Goal: Complete application form: Complete application form

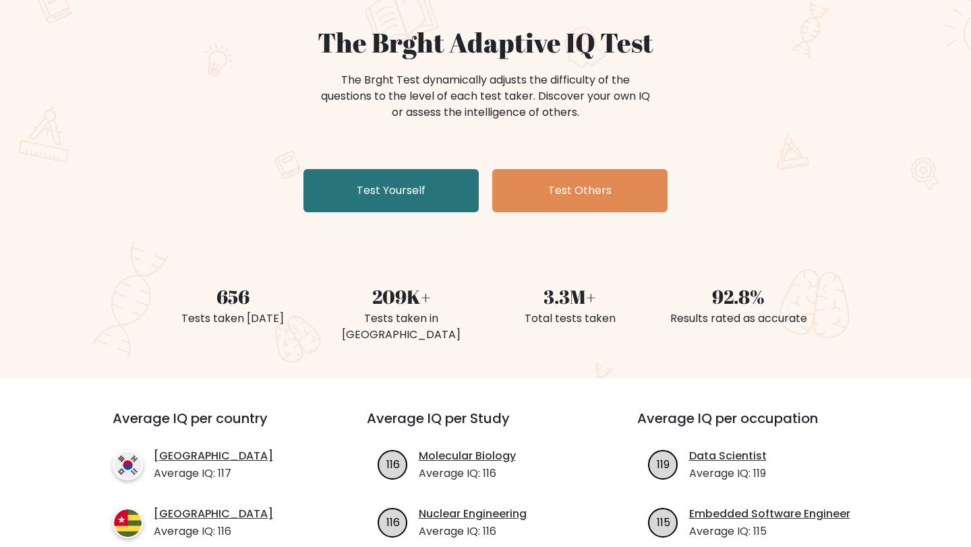
scroll to position [98, 0]
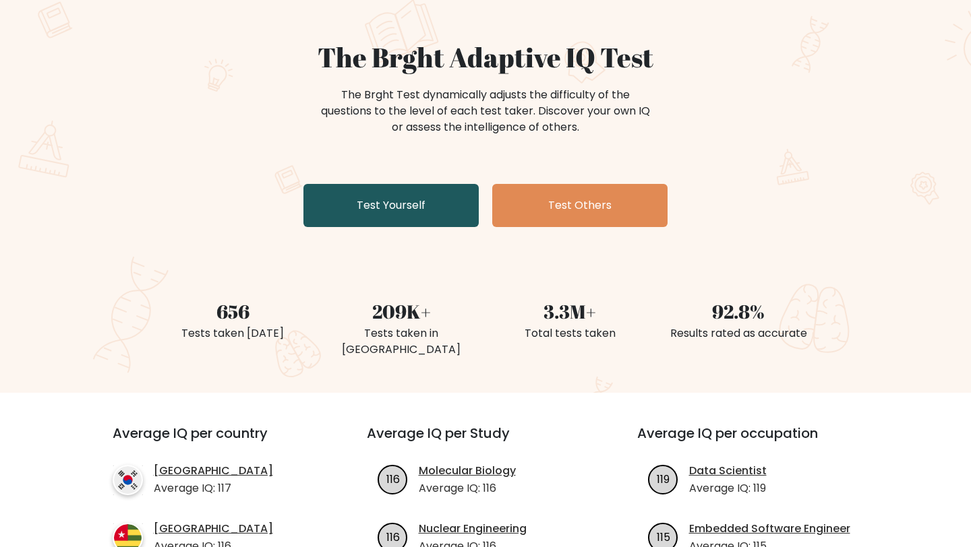
click at [441, 197] on link "Test Yourself" at bounding box center [390, 205] width 175 height 43
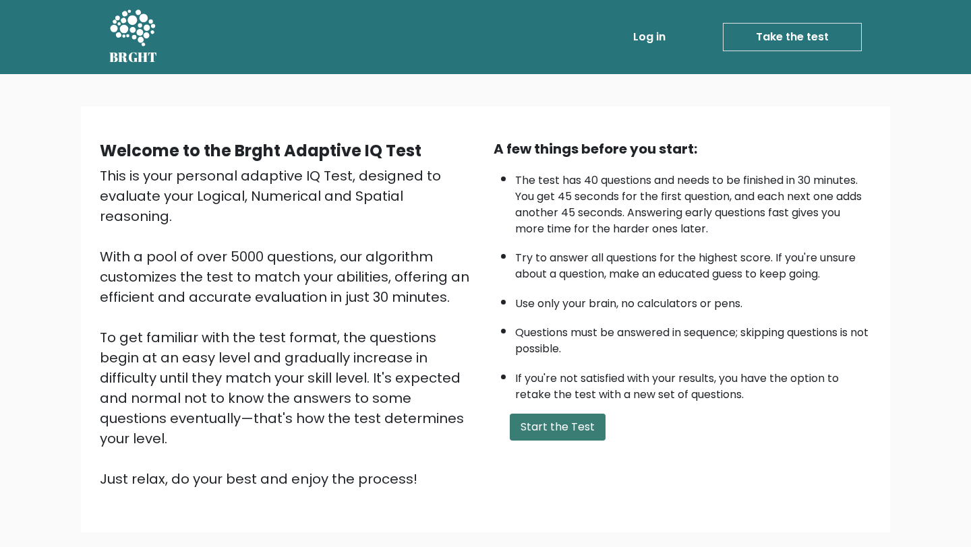
click at [524, 423] on button "Start the Test" at bounding box center [558, 427] width 96 height 27
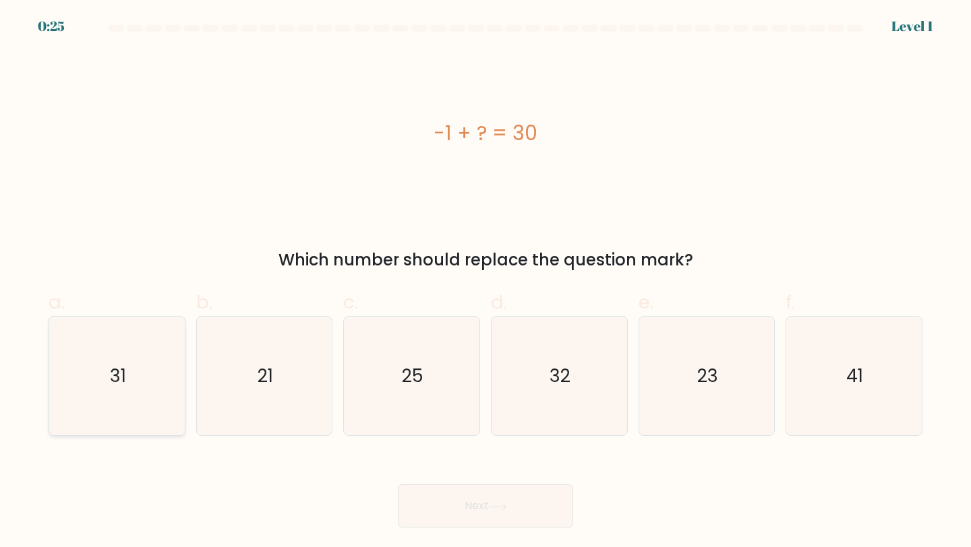
click at [121, 375] on text "31" at bounding box center [118, 375] width 16 height 25
click at [485, 282] on input "a. 31" at bounding box center [485, 278] width 1 height 9
radio input "true"
click at [477, 516] on button "Next" at bounding box center [485, 506] width 175 height 43
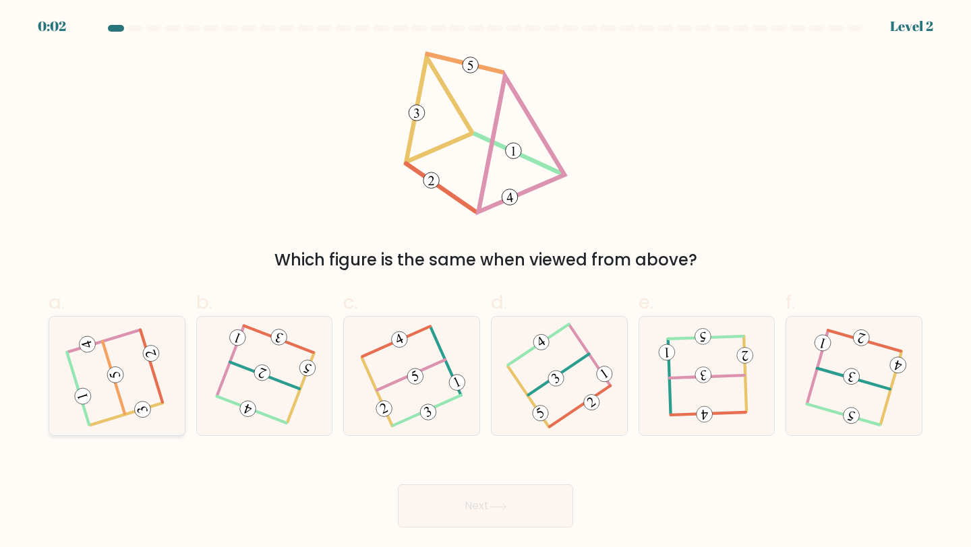
click at [117, 388] on 604 at bounding box center [113, 377] width 22 height 72
click at [485, 282] on input "a." at bounding box center [485, 278] width 1 height 9
radio input "true"
click at [491, 501] on button "Next" at bounding box center [485, 506] width 175 height 43
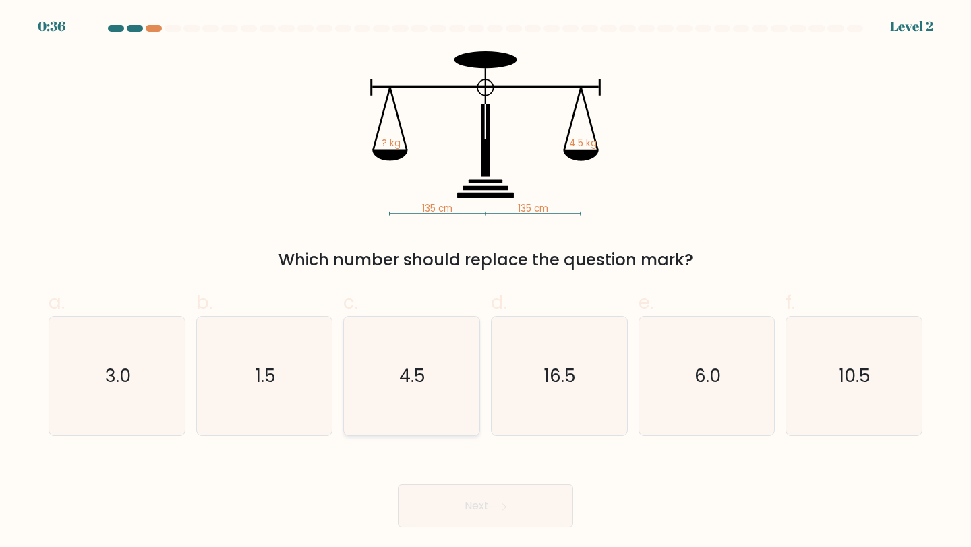
click at [414, 383] on text "4.5" at bounding box center [413, 375] width 26 height 25
click at [485, 282] on input "c. 4.5" at bounding box center [485, 278] width 1 height 9
radio input "true"
click at [483, 497] on button "Next" at bounding box center [485, 506] width 175 height 43
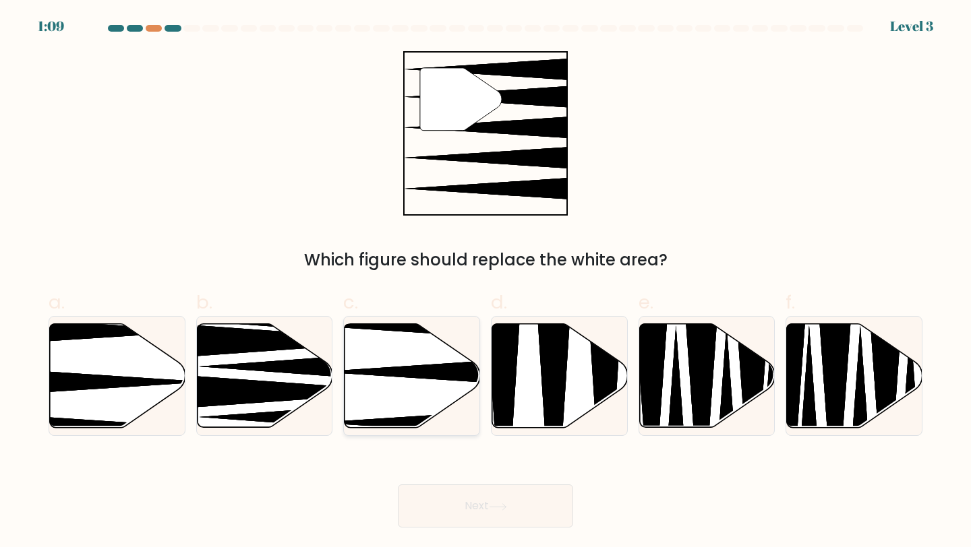
click at [420, 396] on icon at bounding box center [411, 376] width 135 height 104
click at [485, 282] on input "c." at bounding box center [485, 278] width 1 height 9
radio input "true"
click at [483, 509] on button "Next" at bounding box center [485, 506] width 175 height 43
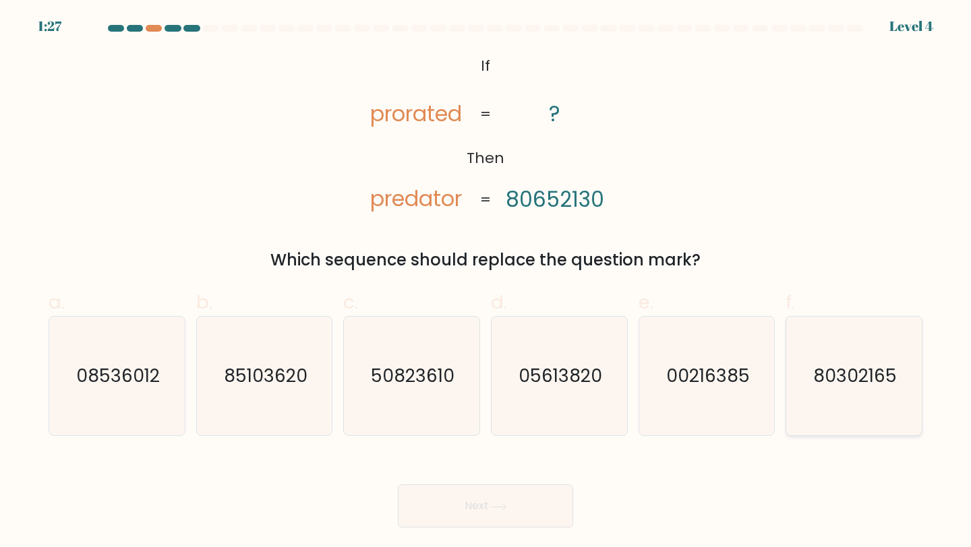
click at [858, 377] on text "80302165" at bounding box center [855, 375] width 84 height 25
click at [486, 282] on input "f. 80302165" at bounding box center [485, 278] width 1 height 9
radio input "true"
click at [505, 506] on icon at bounding box center [498, 506] width 18 height 7
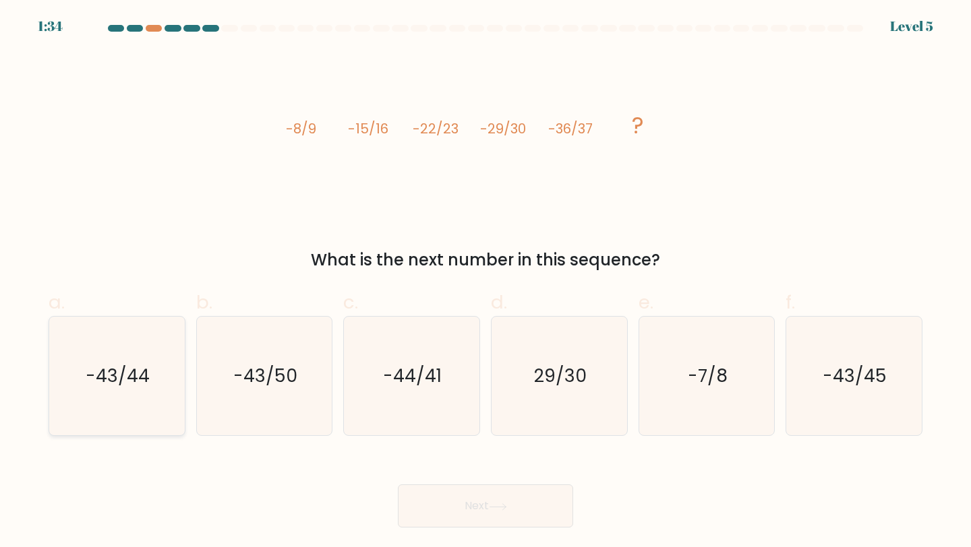
click at [117, 370] on text "-43/44" at bounding box center [118, 375] width 64 height 25
click at [485, 282] on input "a. -43/44" at bounding box center [485, 278] width 1 height 9
radio input "true"
click at [545, 497] on button "Next" at bounding box center [485, 506] width 175 height 43
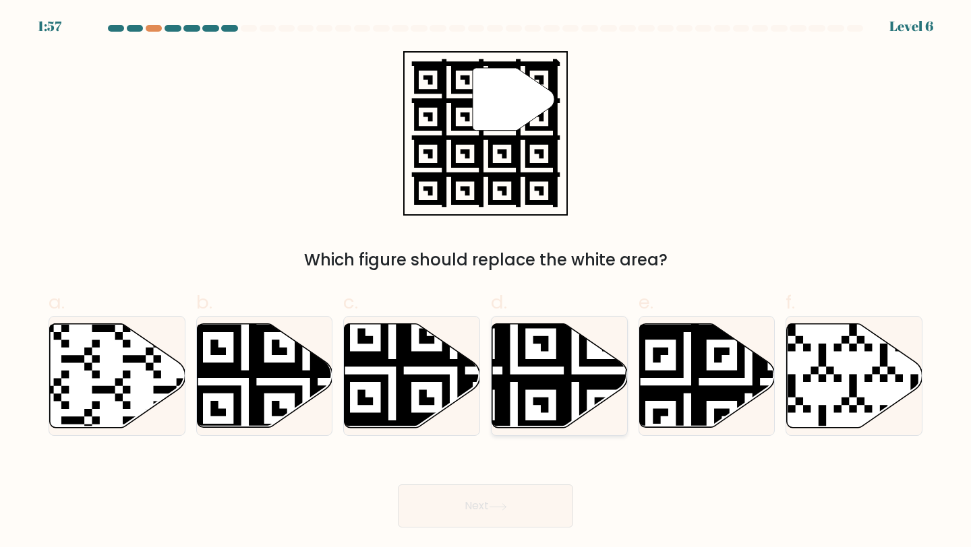
click at [551, 383] on icon at bounding box center [513, 431] width 245 height 245
click at [486, 282] on input "d." at bounding box center [485, 278] width 1 height 9
radio input "true"
click at [537, 508] on button "Next" at bounding box center [485, 506] width 175 height 43
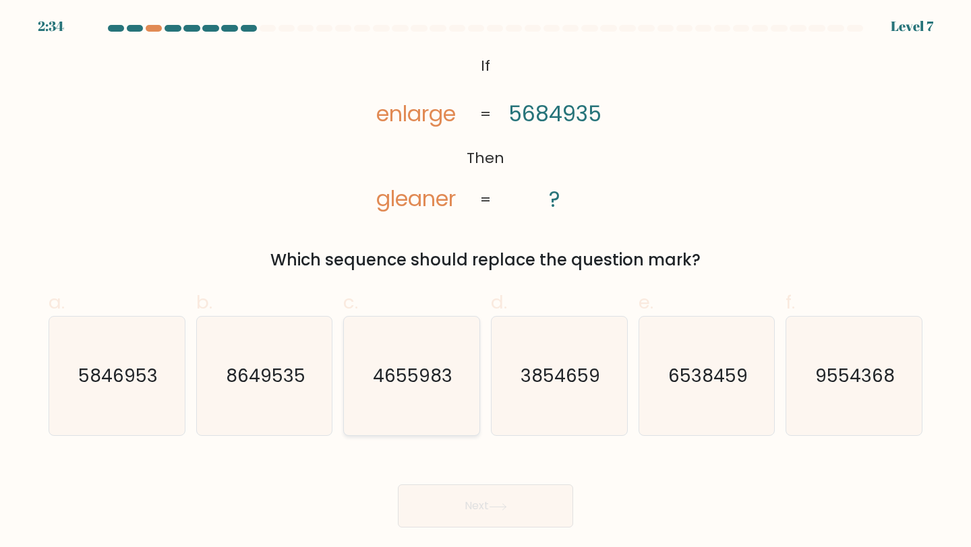
click at [386, 384] on text "4655983" at bounding box center [413, 375] width 80 height 25
click at [485, 282] on input "c. 4655983" at bounding box center [485, 278] width 1 height 9
radio input "true"
click at [441, 487] on button "Next" at bounding box center [485, 506] width 175 height 43
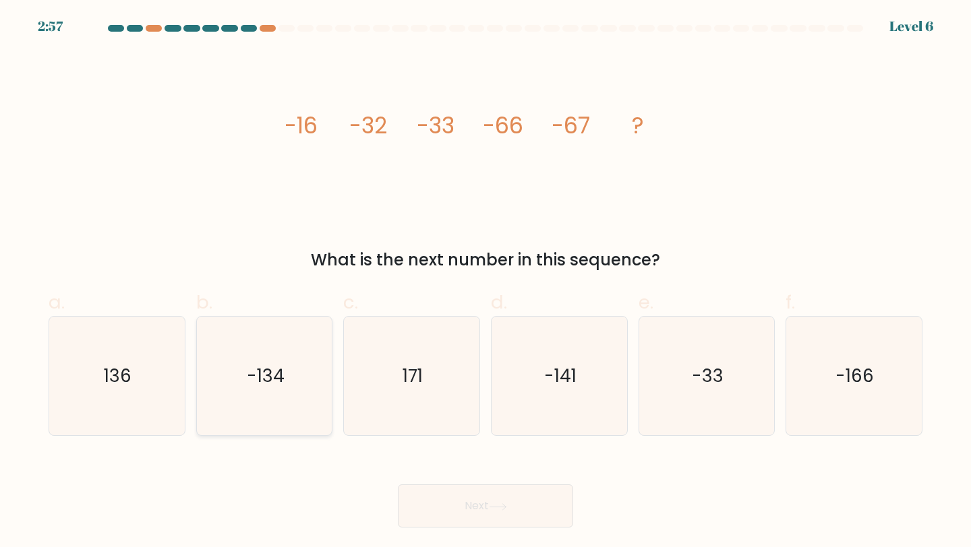
click at [244, 381] on icon "-134" at bounding box center [264, 376] width 119 height 119
click at [485, 282] on input "b. -134" at bounding box center [485, 278] width 1 height 9
radio input "true"
click at [469, 511] on button "Next" at bounding box center [485, 506] width 175 height 43
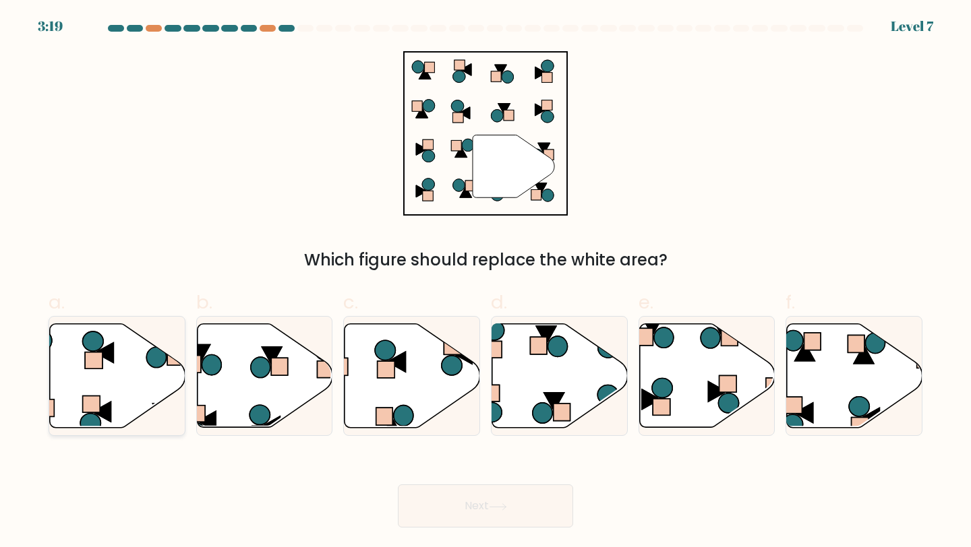
click at [115, 371] on icon at bounding box center [117, 376] width 135 height 104
click at [485, 282] on input "a." at bounding box center [485, 278] width 1 height 9
radio input "true"
click at [483, 504] on button "Next" at bounding box center [485, 506] width 175 height 43
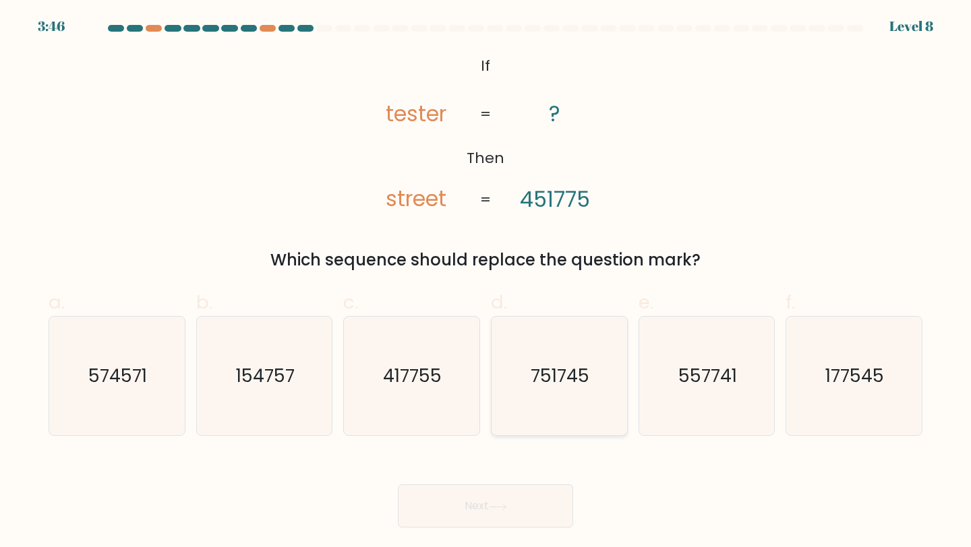
click at [594, 377] on icon "751745" at bounding box center [558, 376] width 119 height 119
click at [486, 282] on input "d. 751745" at bounding box center [485, 278] width 1 height 9
radio input "true"
click at [426, 357] on icon "417755" at bounding box center [411, 376] width 119 height 119
click at [485, 282] on input "c. 417755" at bounding box center [485, 278] width 1 height 9
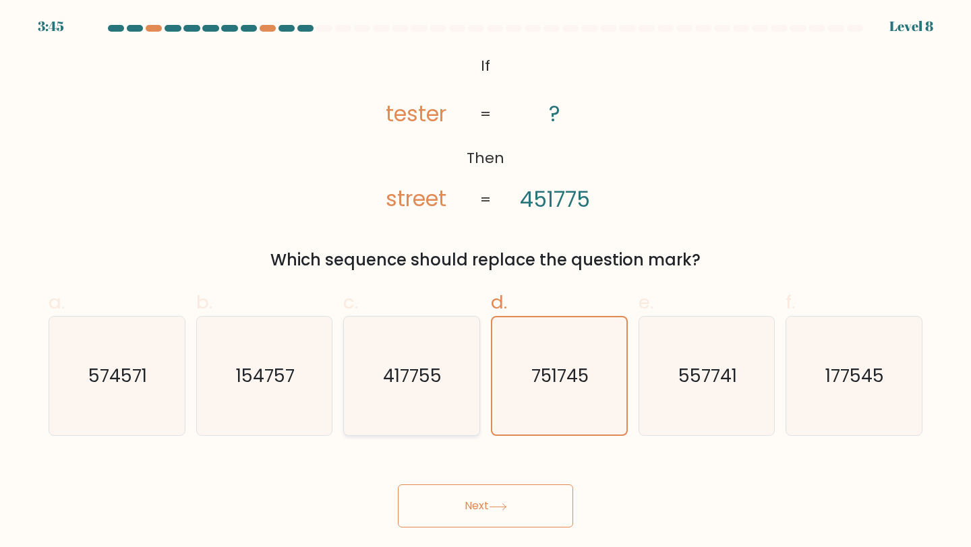
radio input "true"
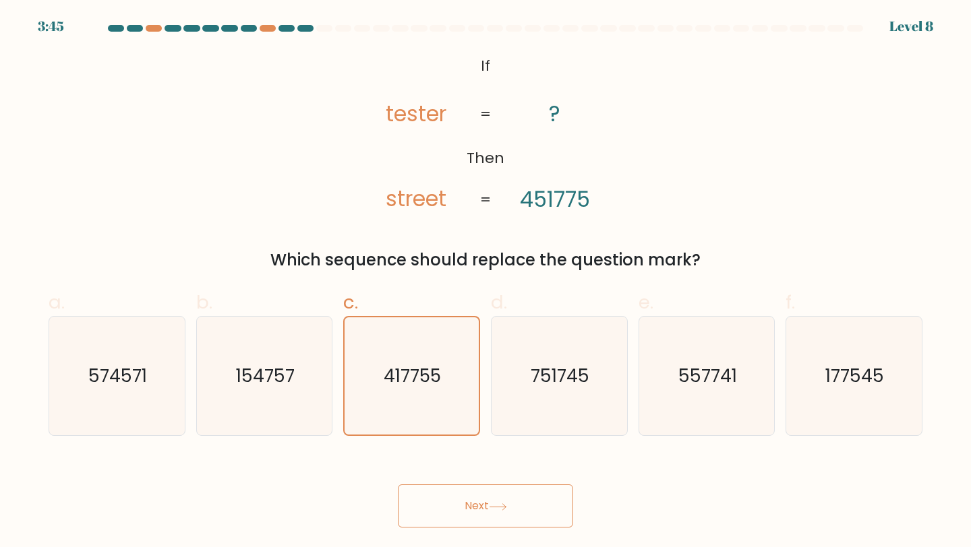
click at [505, 530] on body "3:45 Level 8 If" at bounding box center [485, 273] width 971 height 547
click at [502, 495] on button "Next" at bounding box center [485, 506] width 175 height 43
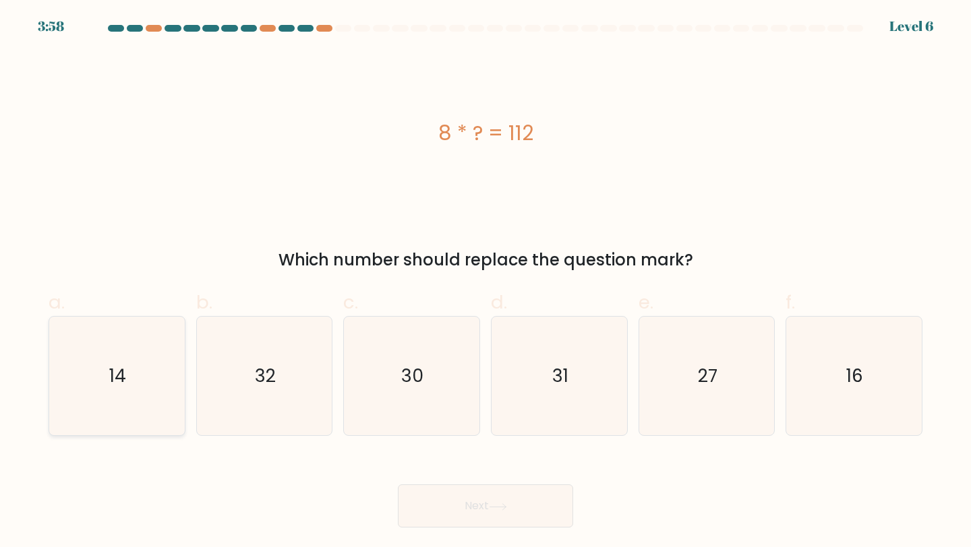
click at [115, 371] on text "14" at bounding box center [118, 375] width 17 height 25
click at [485, 282] on input "a. 14" at bounding box center [485, 278] width 1 height 9
radio input "true"
click at [508, 491] on button "Next" at bounding box center [485, 506] width 175 height 43
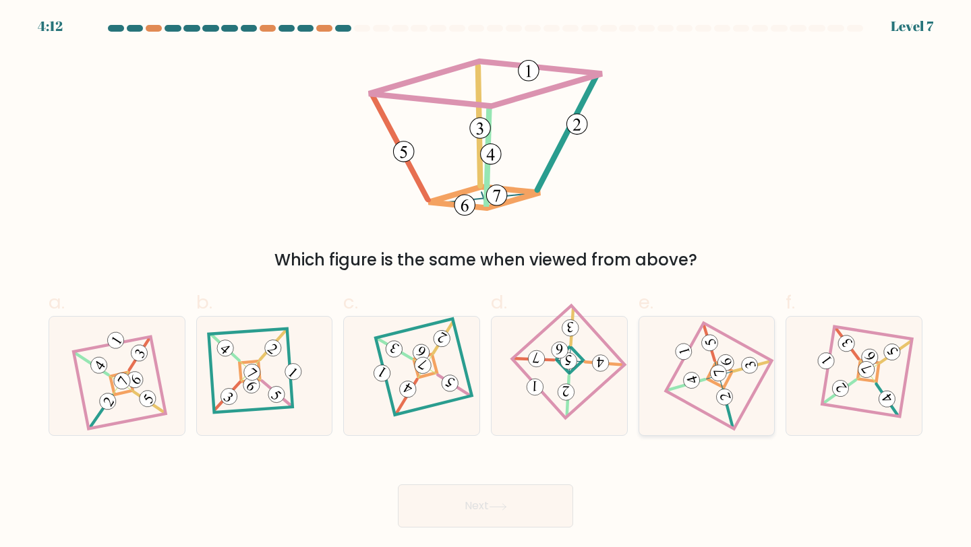
click at [727, 380] on 278 at bounding box center [719, 375] width 26 height 26
click at [486, 282] on input "e." at bounding box center [485, 278] width 1 height 9
radio input "true"
click at [499, 519] on button "Next" at bounding box center [485, 506] width 175 height 43
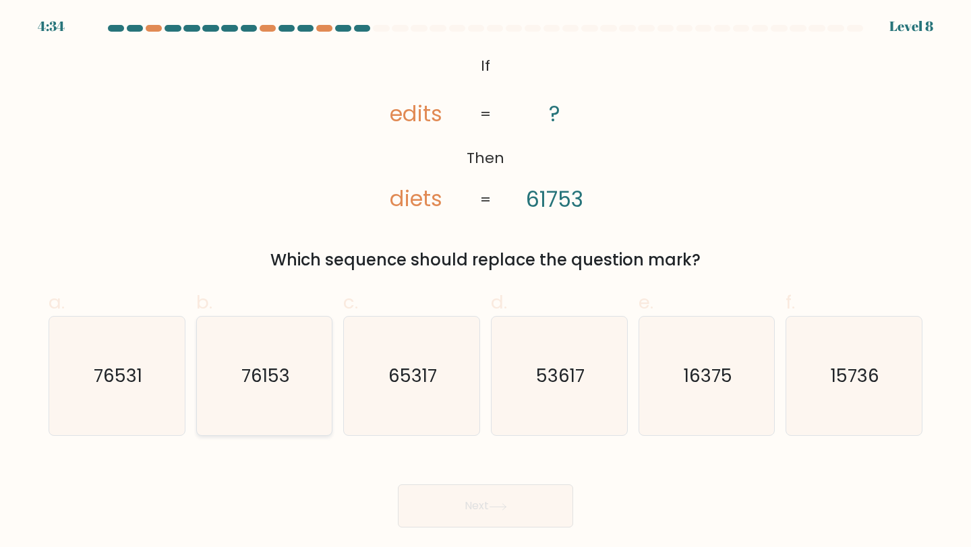
click at [284, 372] on text "76153" at bounding box center [265, 375] width 49 height 25
click at [485, 282] on input "b. 76153" at bounding box center [485, 278] width 1 height 9
radio input "true"
click at [510, 508] on button "Next" at bounding box center [485, 506] width 175 height 43
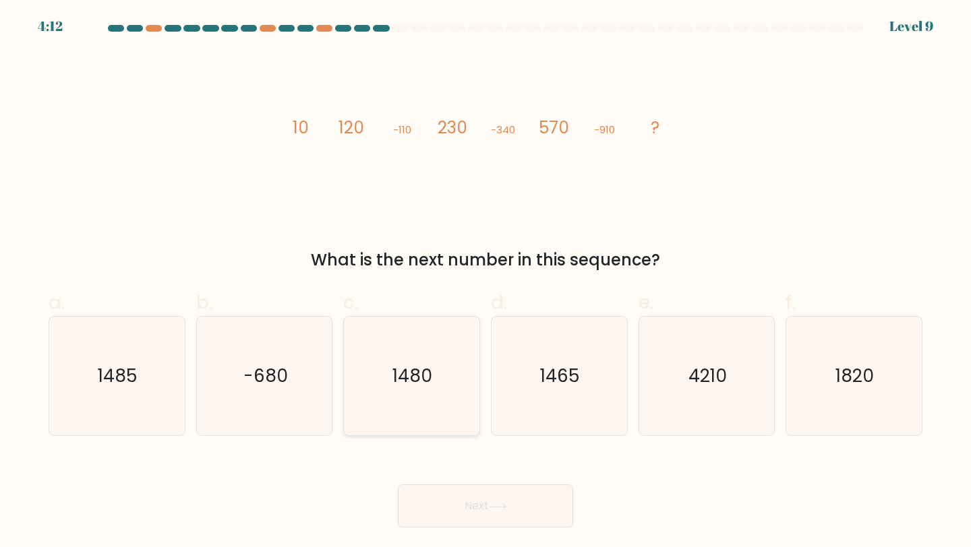
click at [429, 369] on text "1480" at bounding box center [413, 375] width 40 height 25
click at [485, 282] on input "c. 1480" at bounding box center [485, 278] width 1 height 9
radio input "true"
click at [493, 498] on button "Next" at bounding box center [485, 506] width 175 height 43
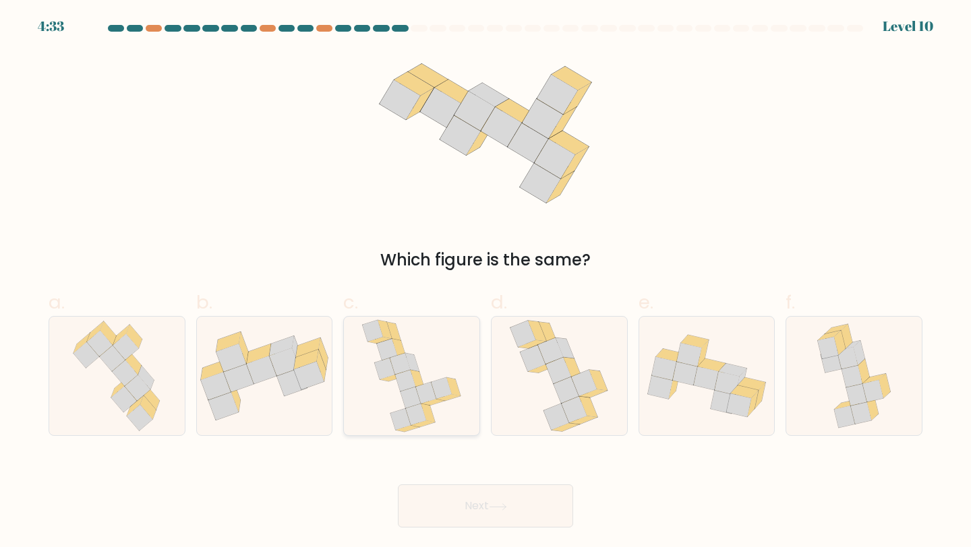
click at [395, 369] on icon at bounding box center [400, 364] width 20 height 22
click at [485, 282] on input "c." at bounding box center [485, 278] width 1 height 9
radio input "true"
click at [493, 510] on icon at bounding box center [498, 506] width 18 height 7
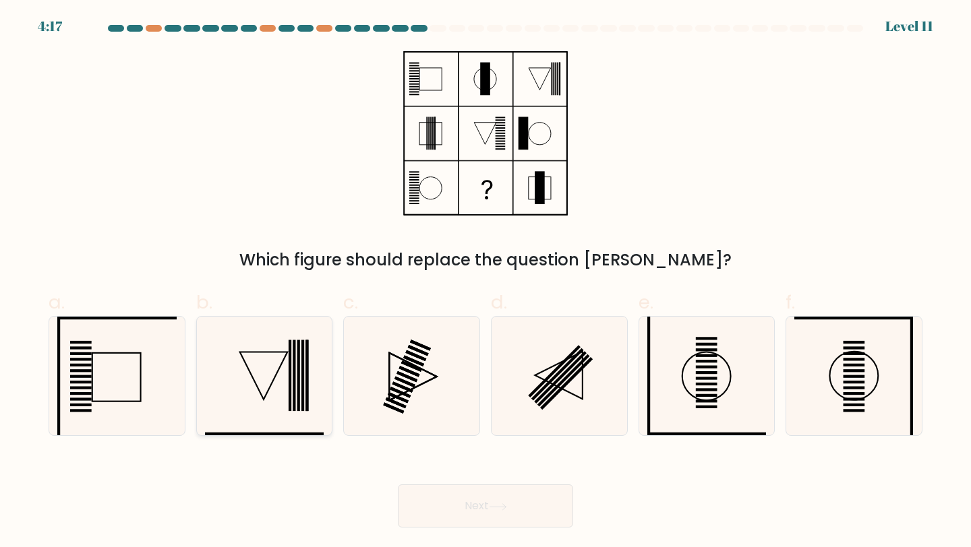
click at [299, 361] on rect at bounding box center [298, 375] width 3 height 71
click at [485, 282] on input "b." at bounding box center [485, 278] width 1 height 9
radio input "true"
click at [485, 507] on button "Next" at bounding box center [485, 506] width 175 height 43
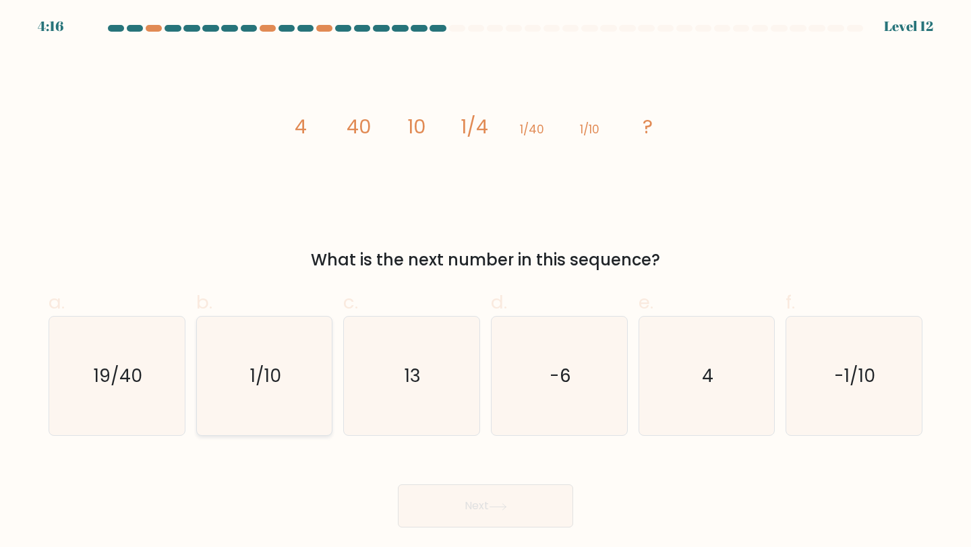
click at [265, 369] on text "1/10" at bounding box center [265, 375] width 31 height 25
click at [485, 282] on input "b. 1/10" at bounding box center [485, 278] width 1 height 9
radio input "true"
click at [507, 505] on icon at bounding box center [498, 506] width 18 height 7
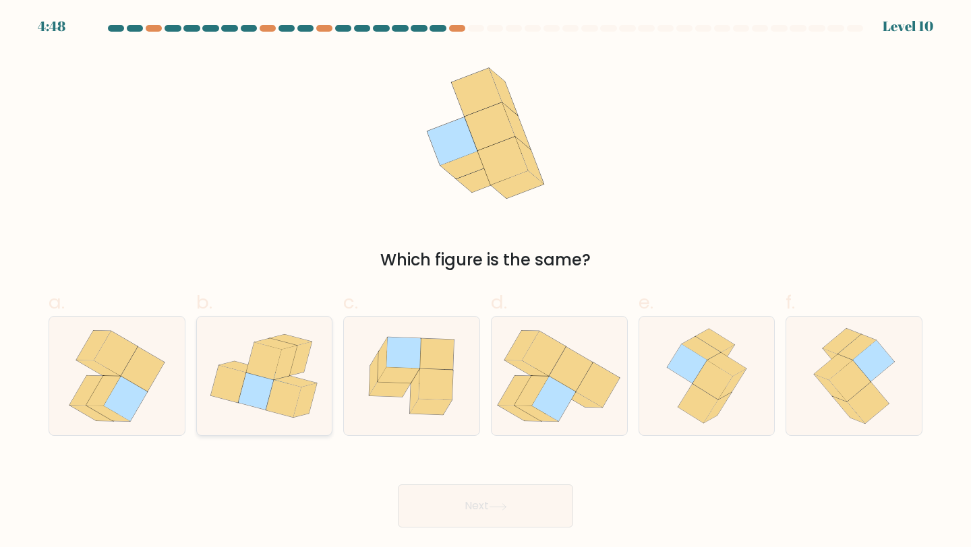
click at [275, 364] on icon at bounding box center [264, 360] width 35 height 37
click at [485, 282] on input "b." at bounding box center [485, 278] width 1 height 9
radio input "true"
click at [534, 400] on icon at bounding box center [531, 391] width 34 height 30
click at [486, 282] on input "d." at bounding box center [485, 278] width 1 height 9
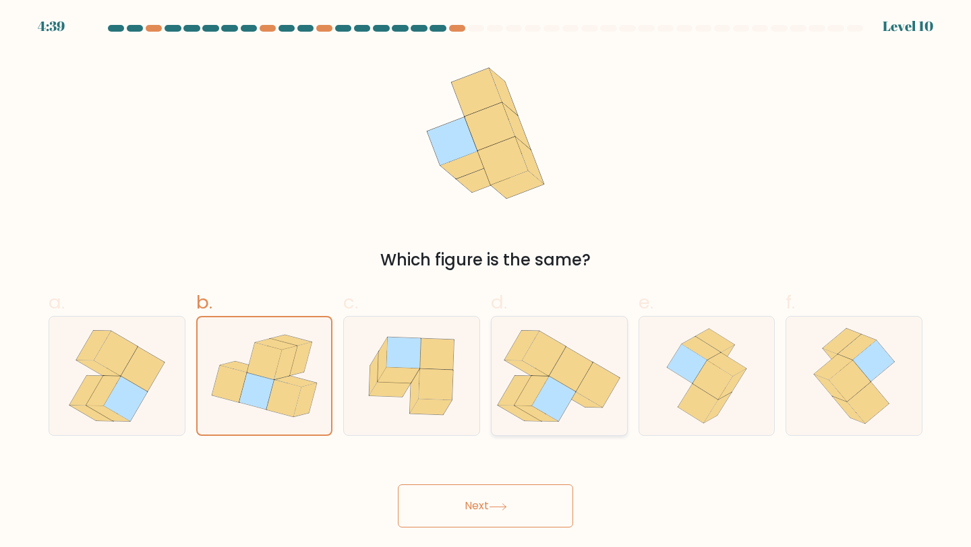
radio input "true"
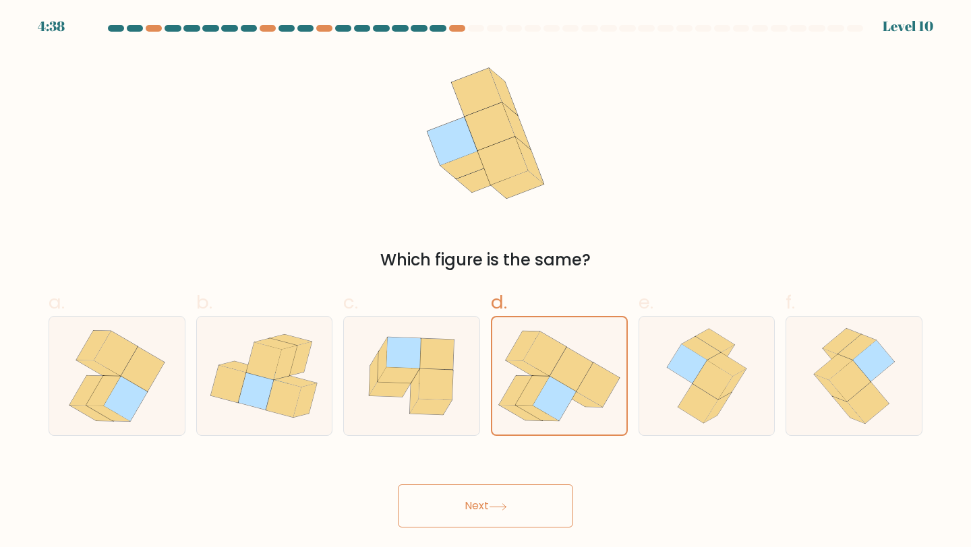
click at [505, 502] on button "Next" at bounding box center [485, 506] width 175 height 43
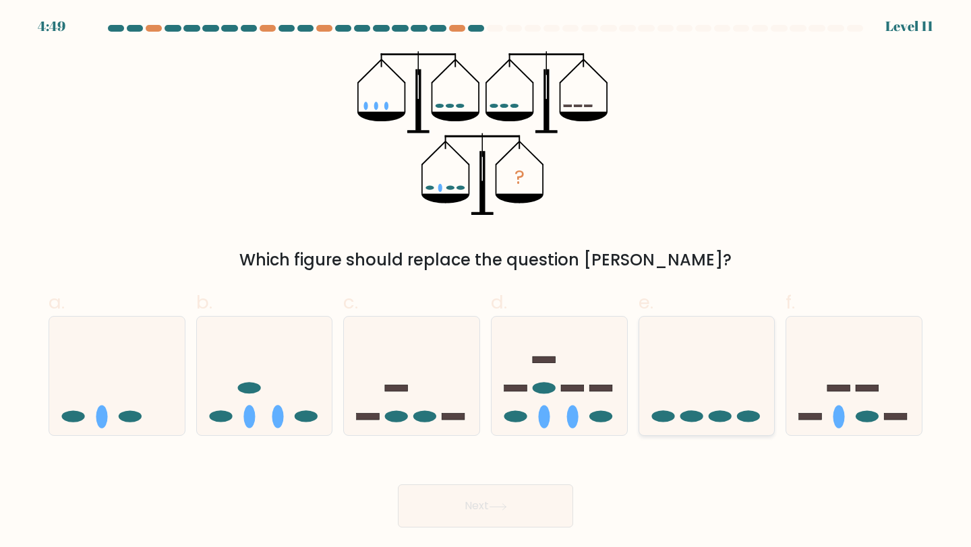
click at [713, 412] on ellipse at bounding box center [719, 416] width 23 height 11
click at [486, 282] on input "e." at bounding box center [485, 278] width 1 height 9
radio input "true"
click at [506, 497] on button "Next" at bounding box center [485, 506] width 175 height 43
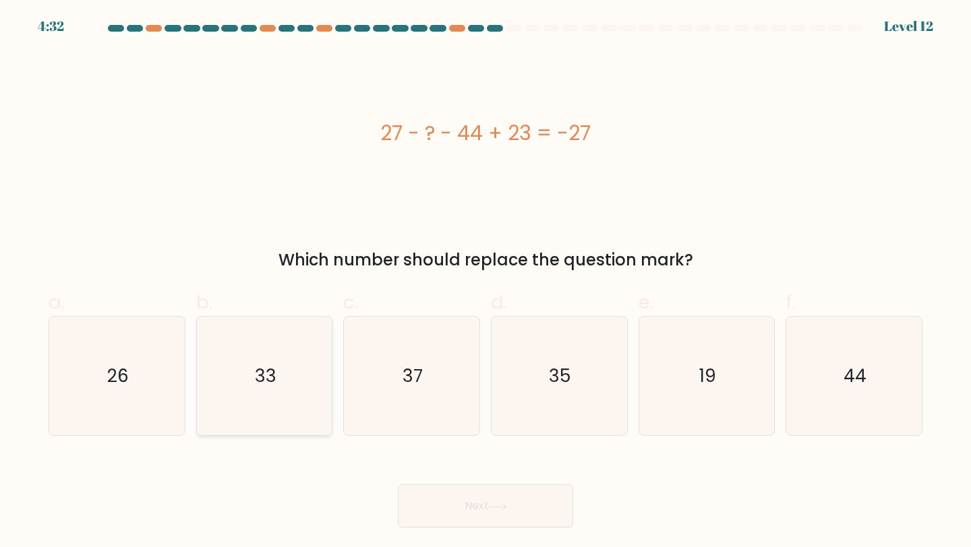
click at [270, 369] on text "33" at bounding box center [266, 375] width 22 height 25
click at [485, 282] on input "b. 33" at bounding box center [485, 278] width 1 height 9
radio input "true"
click at [522, 499] on button "Next" at bounding box center [485, 506] width 175 height 43
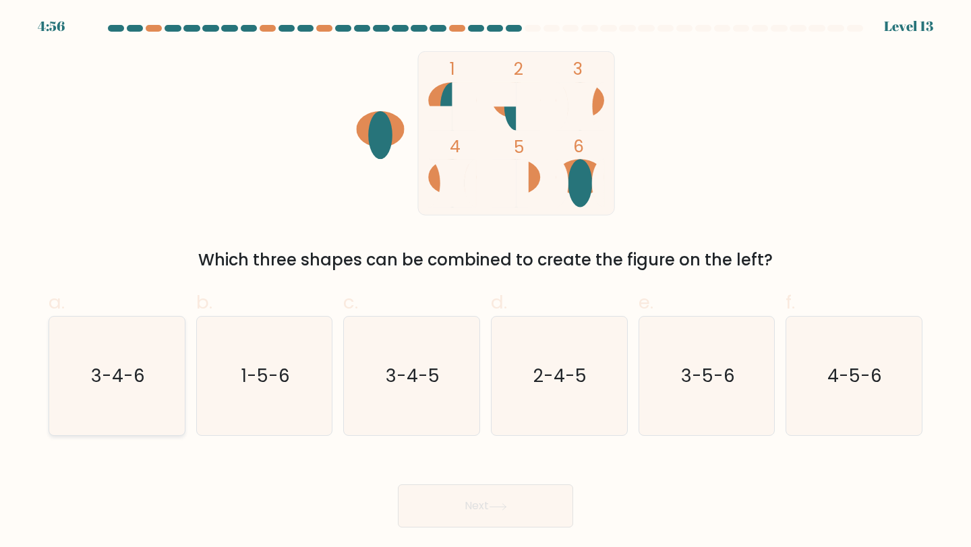
click at [117, 371] on text "3-4-6" at bounding box center [118, 375] width 54 height 25
click at [485, 282] on input "a. 3-4-6" at bounding box center [485, 278] width 1 height 9
radio input "true"
click at [485, 514] on button "Next" at bounding box center [485, 506] width 175 height 43
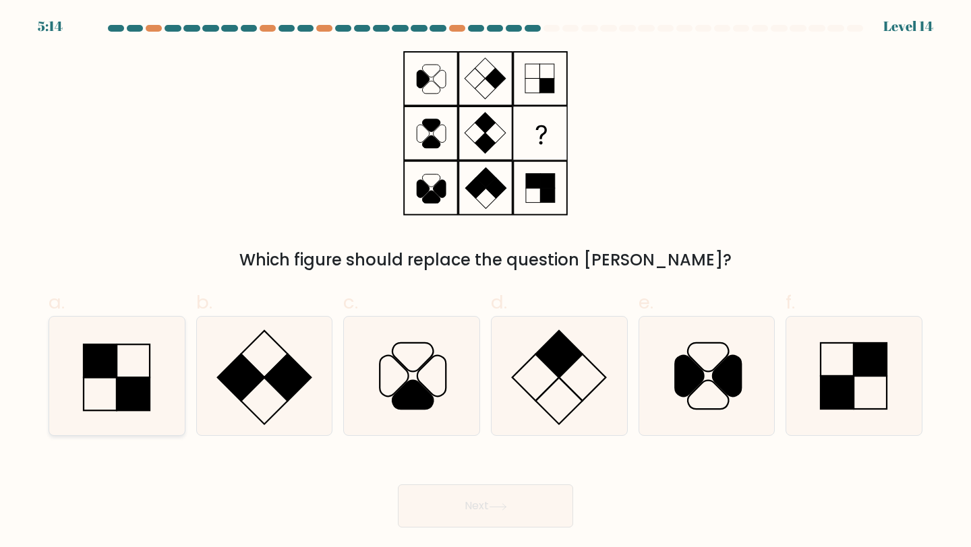
click at [111, 355] on rect at bounding box center [100, 360] width 33 height 33
click at [485, 282] on input "a." at bounding box center [485, 278] width 1 height 9
radio input "true"
click at [481, 525] on button "Next" at bounding box center [485, 506] width 175 height 43
click at [497, 503] on icon at bounding box center [498, 506] width 18 height 7
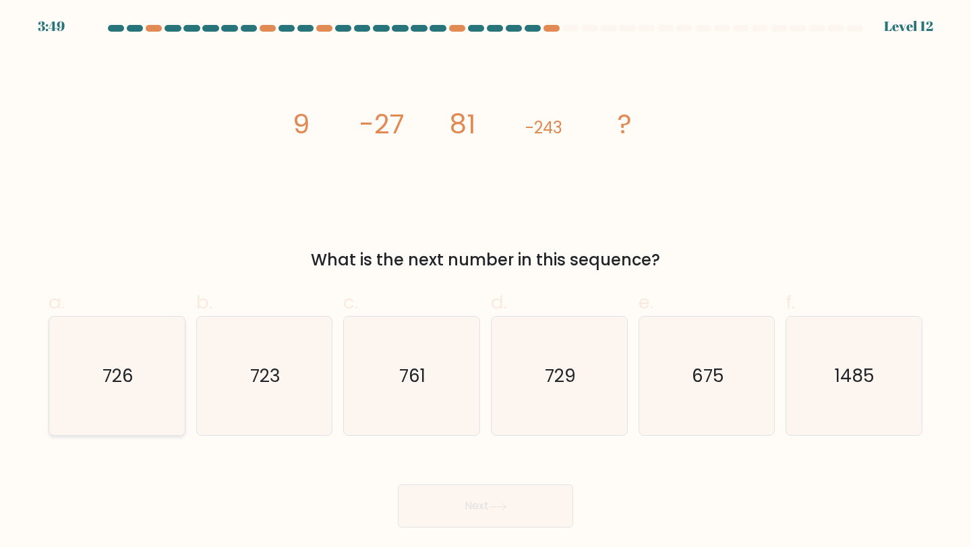
click at [87, 361] on icon "726" at bounding box center [116, 376] width 119 height 119
click at [485, 282] on input "a. 726" at bounding box center [485, 278] width 1 height 9
radio input "true"
click at [553, 372] on text "729" at bounding box center [560, 375] width 31 height 25
click at [486, 282] on input "d. 729" at bounding box center [485, 278] width 1 height 9
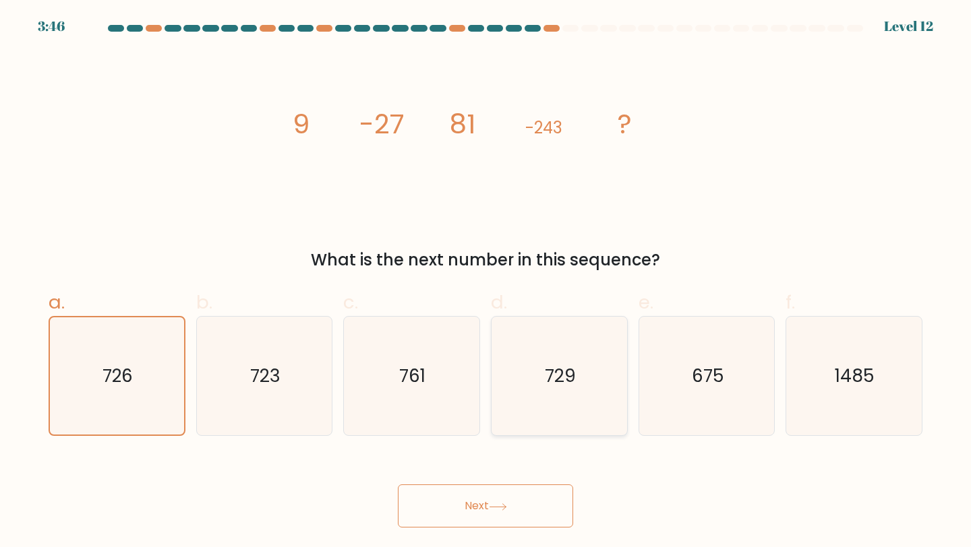
radio input "true"
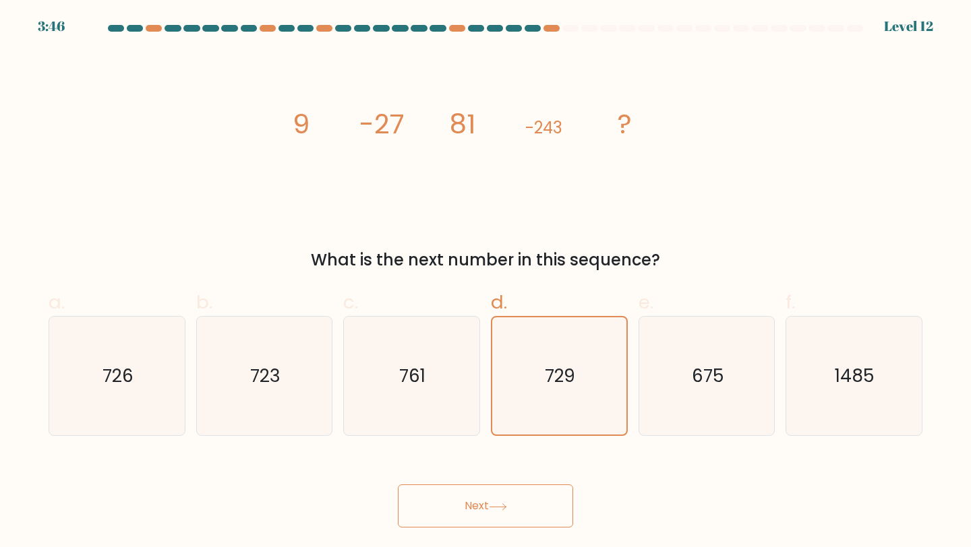
click at [547, 535] on body "3:46 Level 12" at bounding box center [485, 273] width 971 height 547
click at [547, 509] on button "Next" at bounding box center [485, 506] width 175 height 43
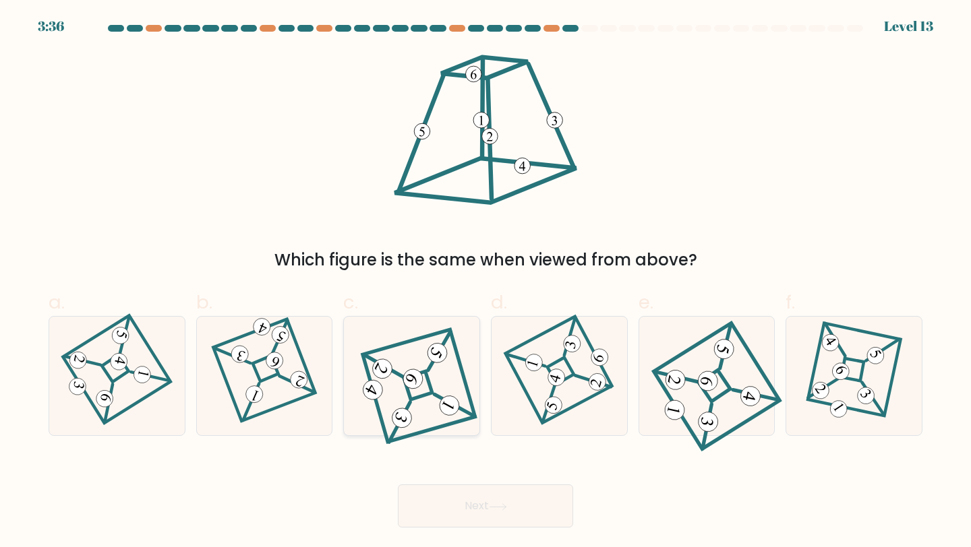
click at [431, 386] on 272 at bounding box center [418, 385] width 28 height 28
click at [485, 282] on input "c." at bounding box center [485, 278] width 1 height 9
radio input "true"
click at [460, 514] on button "Next" at bounding box center [485, 506] width 175 height 43
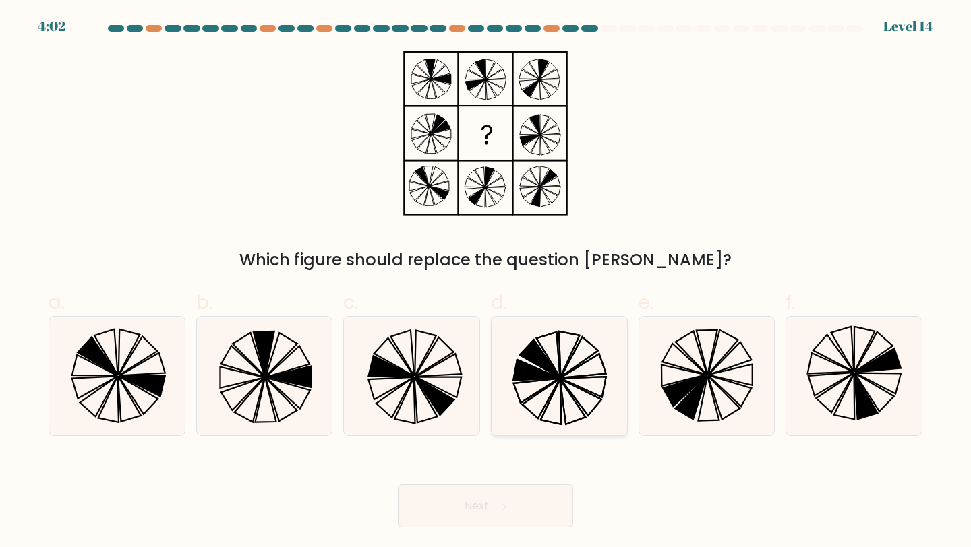
click at [542, 365] on icon at bounding box center [540, 359] width 40 height 38
click at [486, 282] on input "d." at bounding box center [485, 278] width 1 height 9
radio input "true"
click at [518, 510] on button "Next" at bounding box center [485, 506] width 175 height 43
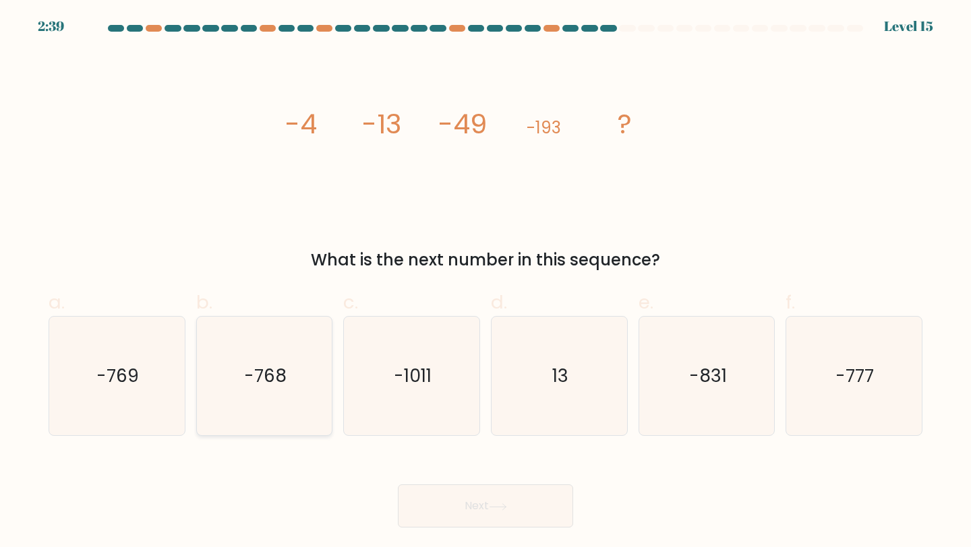
click at [317, 361] on icon "-768" at bounding box center [264, 376] width 119 height 119
click at [485, 282] on input "b. -768" at bounding box center [485, 278] width 1 height 9
radio input "true"
click at [528, 500] on button "Next" at bounding box center [485, 506] width 175 height 43
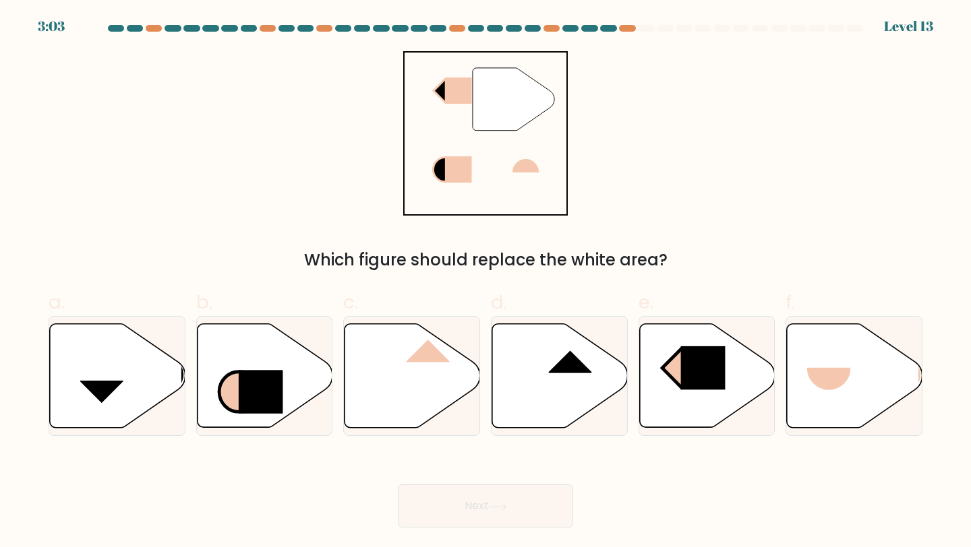
click at [492, 152] on icon """ at bounding box center [485, 133] width 164 height 164
click at [591, 374] on icon at bounding box center [559, 376] width 135 height 104
click at [486, 282] on input "d." at bounding box center [485, 278] width 1 height 9
radio input "true"
click at [436, 384] on icon at bounding box center [411, 376] width 135 height 104
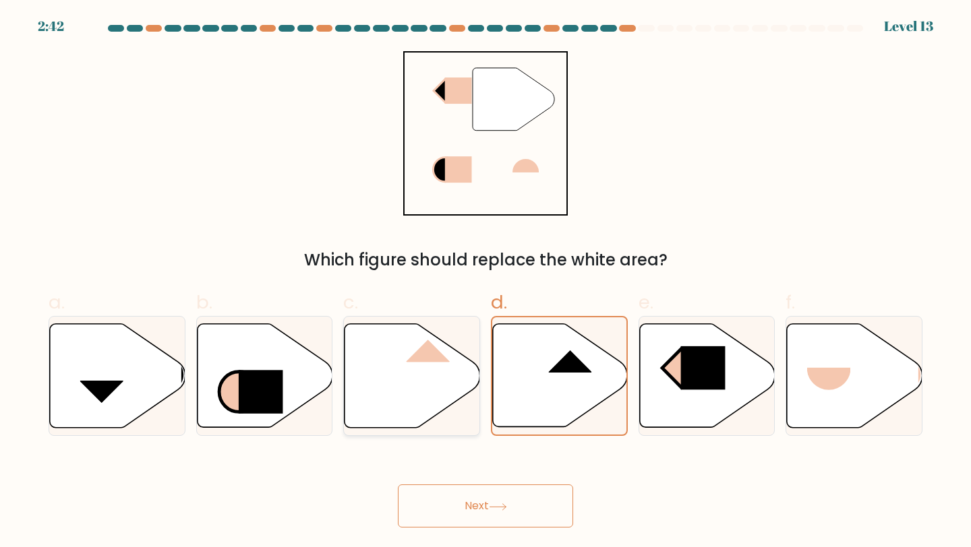
click at [485, 282] on input "c." at bounding box center [485, 278] width 1 height 9
radio input "true"
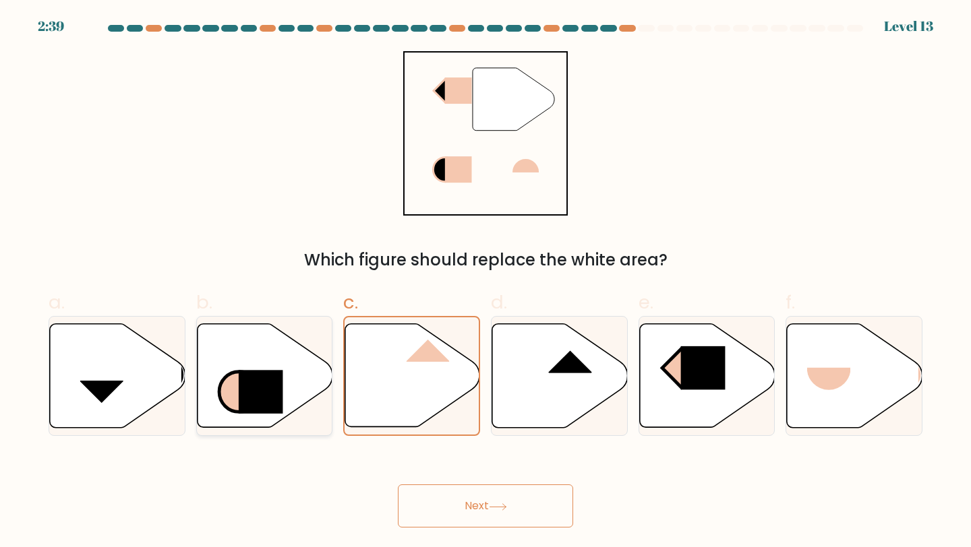
click at [282, 373] on rect at bounding box center [261, 392] width 44 height 44
click at [485, 282] on input "b." at bounding box center [485, 278] width 1 height 9
radio input "true"
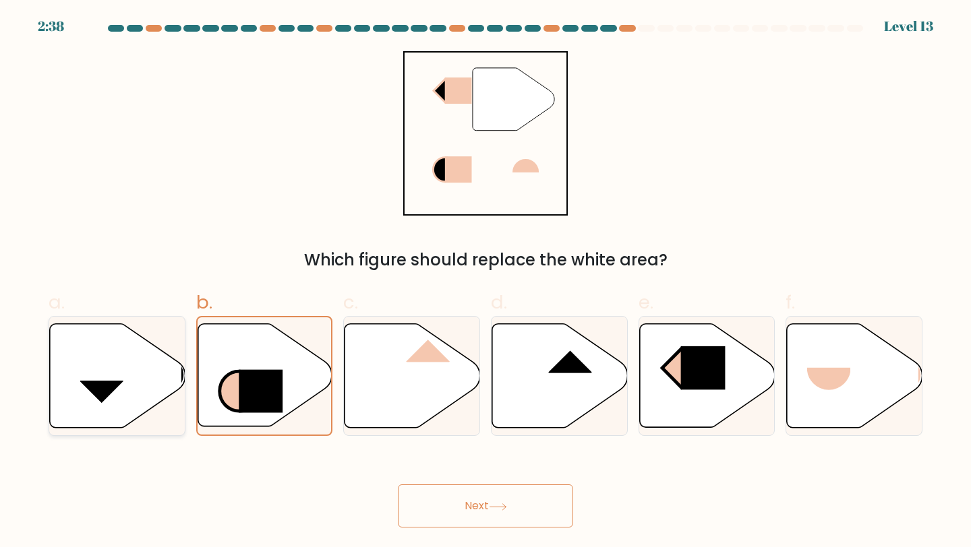
click at [129, 377] on icon at bounding box center [117, 376] width 135 height 104
click at [485, 282] on input "a." at bounding box center [485, 278] width 1 height 9
radio input "true"
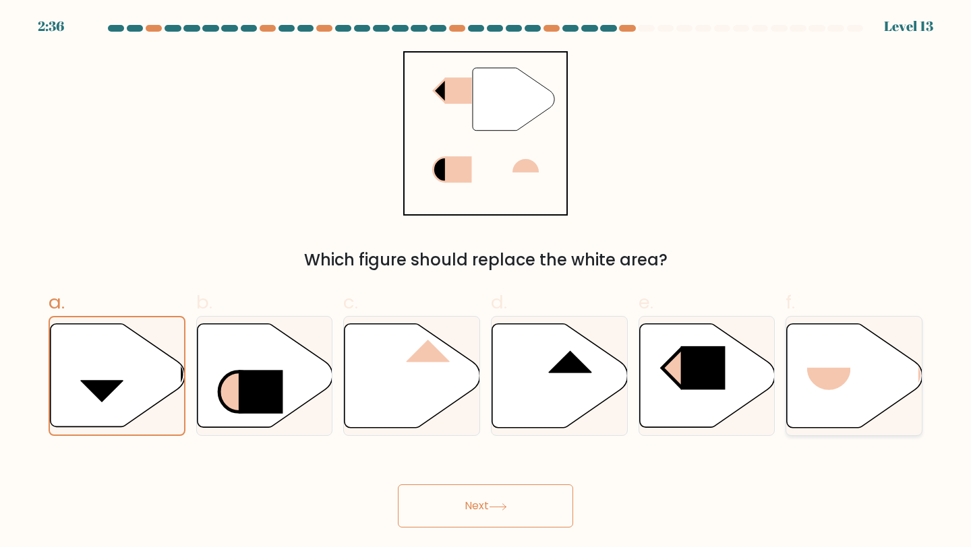
click at [842, 380] on rect at bounding box center [829, 389] width 44 height 45
click at [486, 282] on input "f." at bounding box center [485, 278] width 1 height 9
radio input "true"
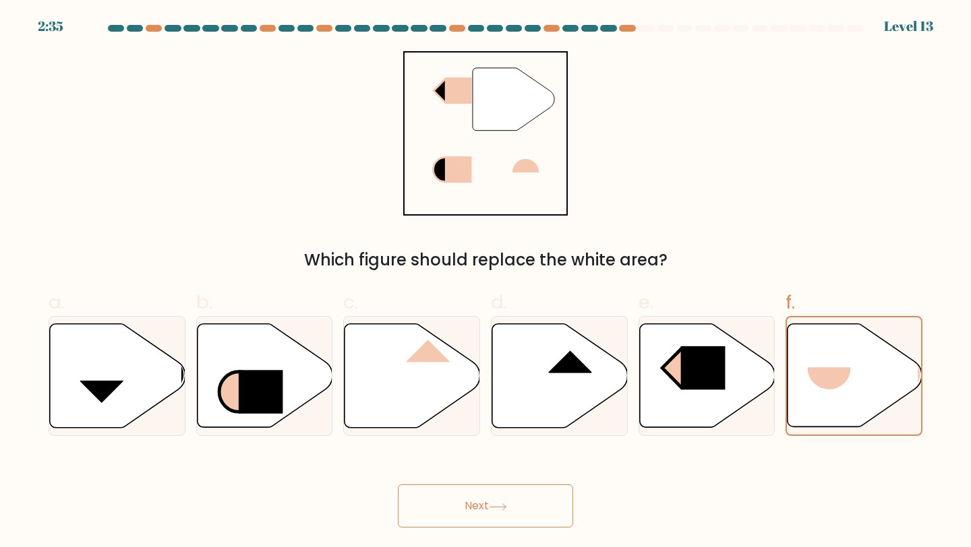
click at [531, 511] on button "Next" at bounding box center [485, 506] width 175 height 43
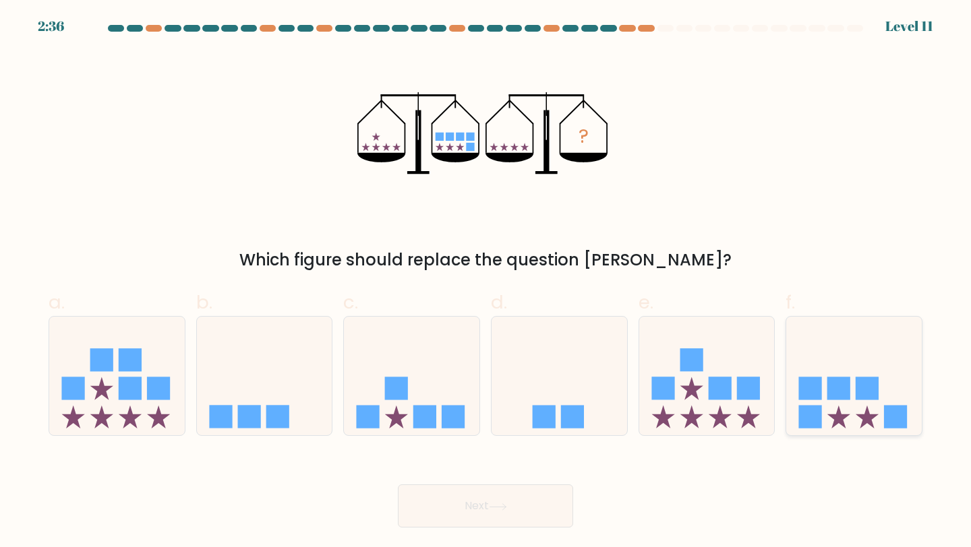
click at [859, 423] on icon at bounding box center [853, 376] width 135 height 112
click at [486, 282] on input "f." at bounding box center [485, 278] width 1 height 9
radio input "true"
click at [540, 502] on button "Next" at bounding box center [485, 506] width 175 height 43
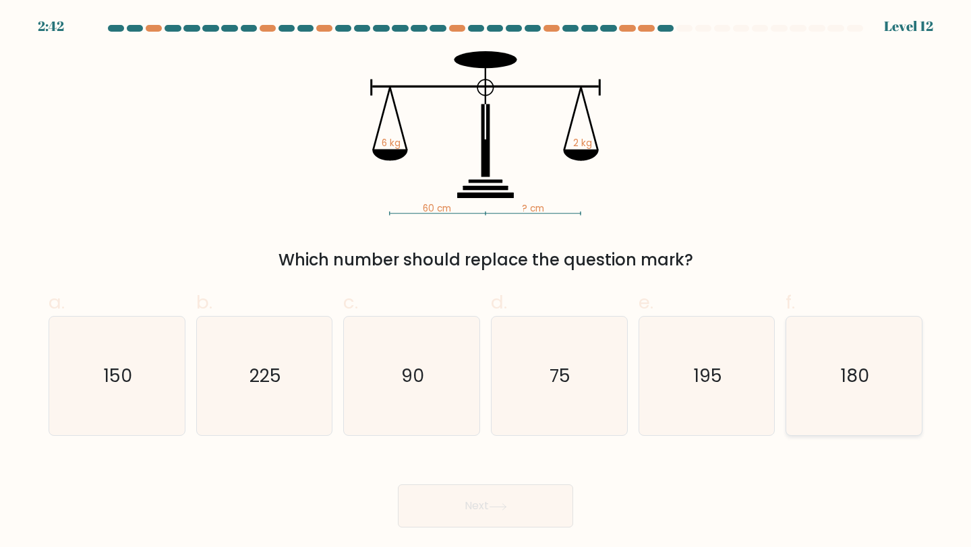
click at [860, 375] on text "180" at bounding box center [854, 375] width 28 height 25
click at [486, 282] on input "f. 180" at bounding box center [485, 278] width 1 height 9
radio input "true"
click at [523, 505] on button "Next" at bounding box center [485, 506] width 175 height 43
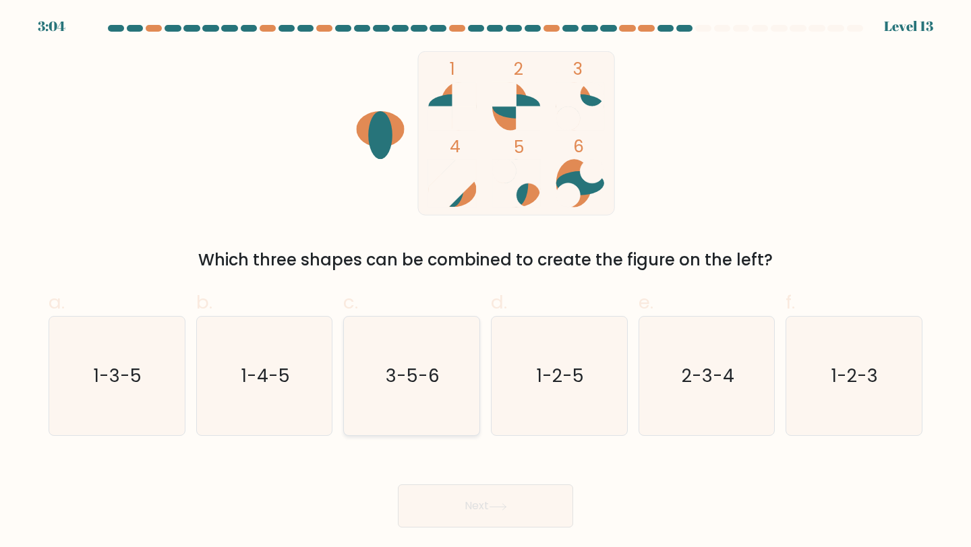
click at [437, 377] on text "3-5-6" at bounding box center [413, 375] width 54 height 25
click at [485, 282] on input "c. 3-5-6" at bounding box center [485, 278] width 1 height 9
radio input "true"
click at [505, 499] on button "Next" at bounding box center [485, 506] width 175 height 43
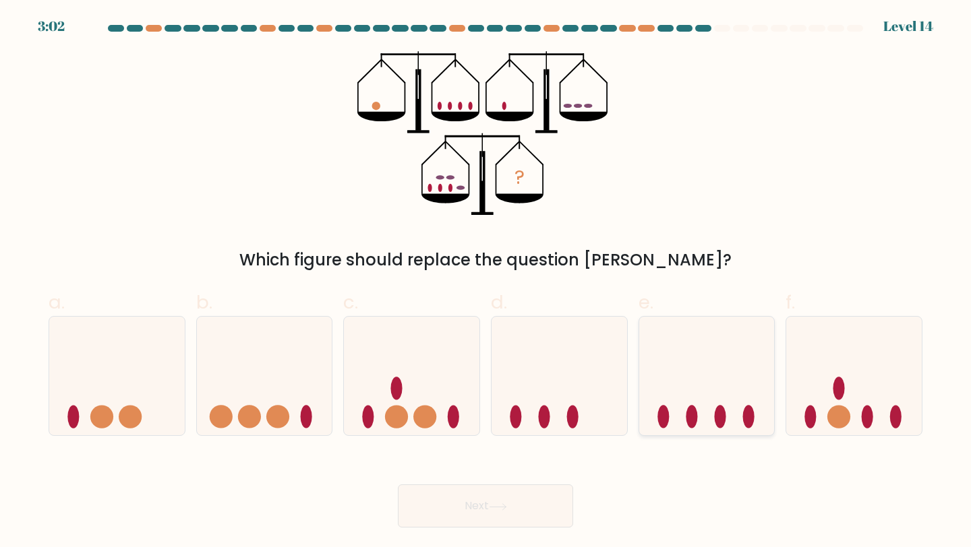
click at [706, 405] on icon at bounding box center [706, 376] width 135 height 112
click at [486, 282] on input "e." at bounding box center [485, 278] width 1 height 9
radio input "true"
click at [502, 517] on button "Next" at bounding box center [485, 506] width 175 height 43
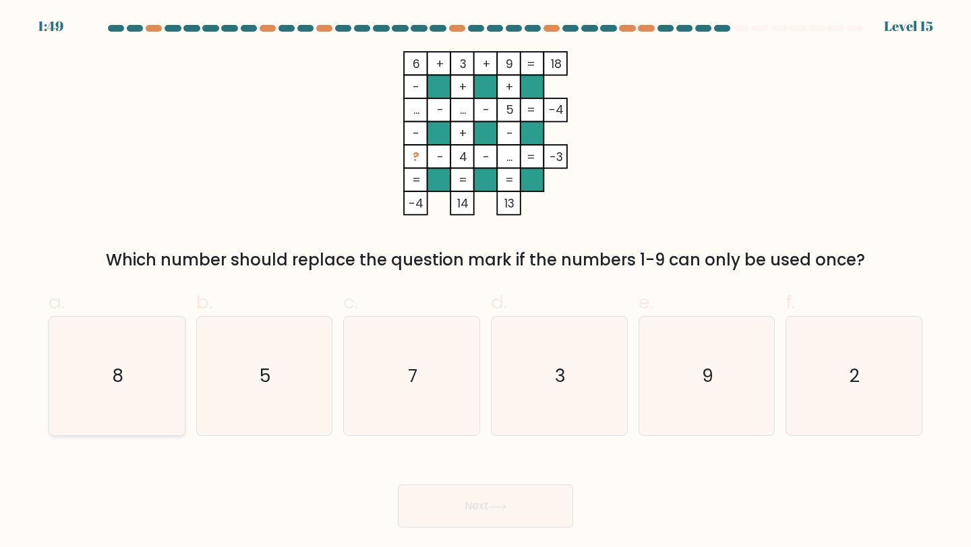
click at [112, 368] on icon "8" at bounding box center [116, 376] width 119 height 119
click at [485, 282] on input "a. 8" at bounding box center [485, 278] width 1 height 9
radio input "true"
click at [536, 508] on button "Next" at bounding box center [485, 506] width 175 height 43
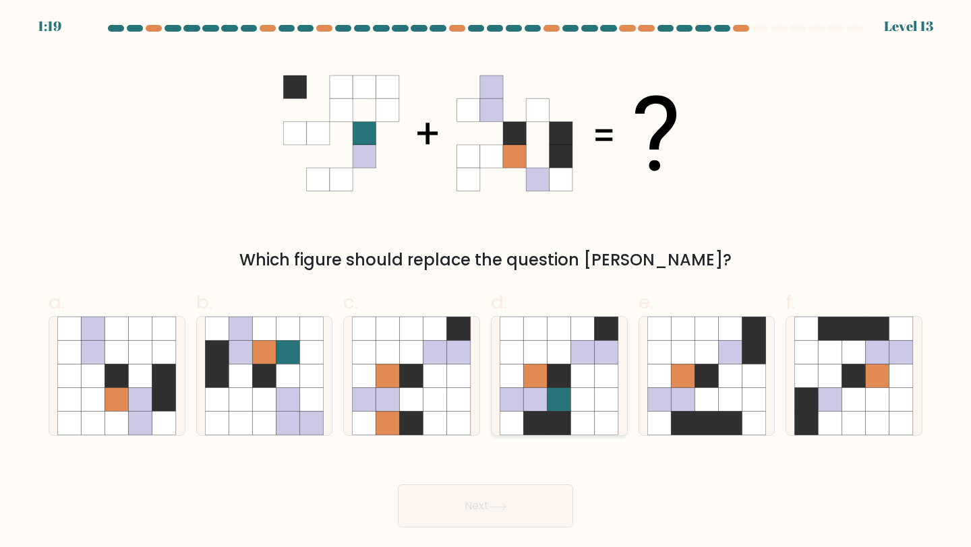
click at [561, 373] on icon at bounding box center [559, 377] width 24 height 24
click at [486, 282] on input "d." at bounding box center [485, 278] width 1 height 9
radio input "true"
click at [525, 503] on button "Next" at bounding box center [485, 506] width 175 height 43
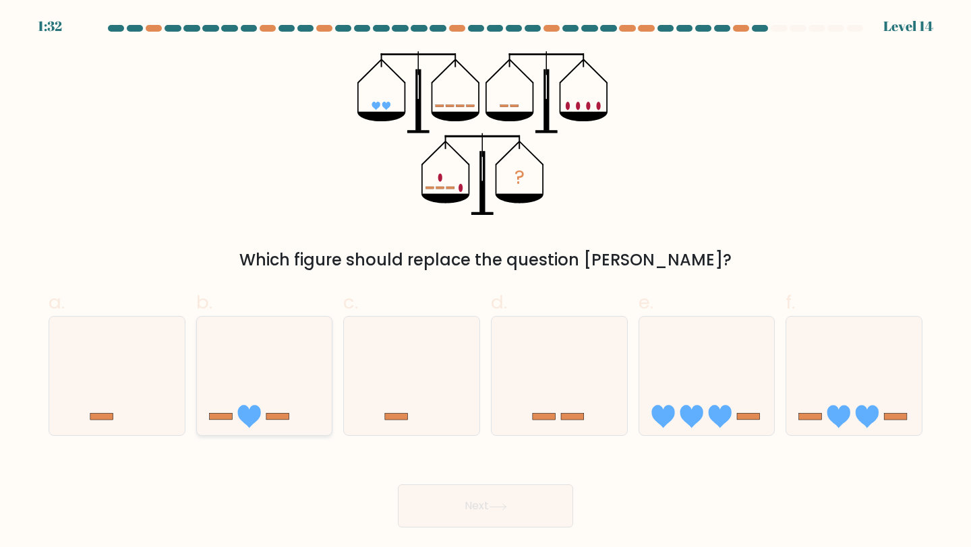
click at [274, 410] on icon at bounding box center [264, 376] width 135 height 112
click at [485, 282] on input "b." at bounding box center [485, 278] width 1 height 9
radio input "true"
click at [521, 518] on button "Next" at bounding box center [485, 506] width 175 height 43
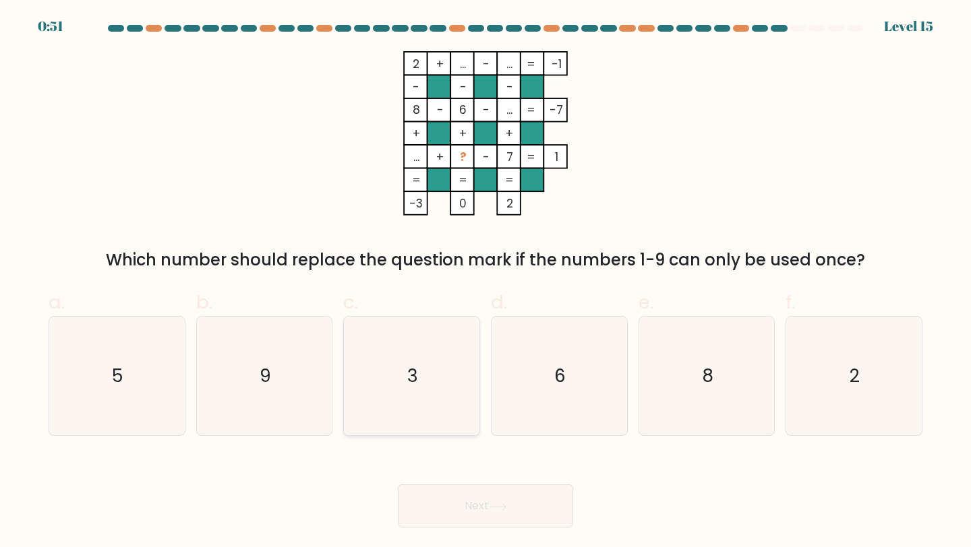
click at [421, 360] on icon "3" at bounding box center [411, 376] width 119 height 119
click at [485, 282] on input "c. 3" at bounding box center [485, 278] width 1 height 9
radio input "true"
click at [483, 514] on button "Next" at bounding box center [485, 506] width 175 height 43
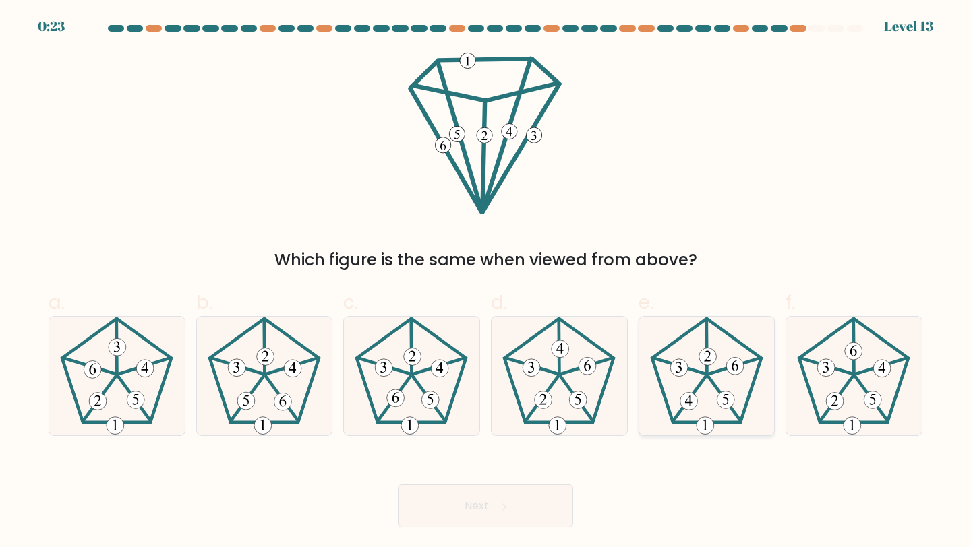
click at [697, 361] on icon at bounding box center [706, 376] width 119 height 119
click at [486, 282] on input "e." at bounding box center [485, 278] width 1 height 9
radio input "true"
click at [472, 499] on button "Next" at bounding box center [485, 506] width 175 height 43
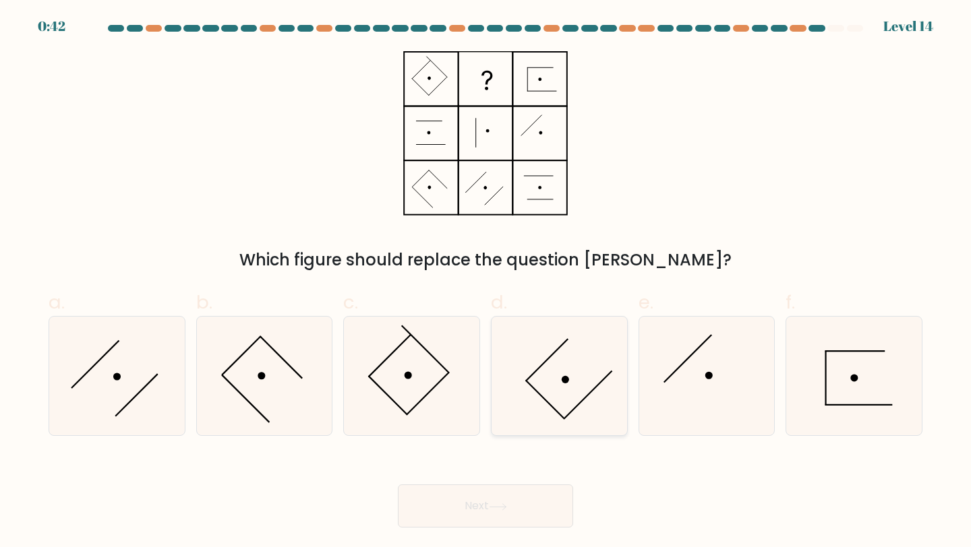
click at [561, 388] on icon at bounding box center [558, 376] width 119 height 119
click at [486, 282] on input "d." at bounding box center [485, 278] width 1 height 9
radio input "true"
click at [479, 502] on button "Next" at bounding box center [485, 506] width 175 height 43
click at [501, 512] on button "Next" at bounding box center [485, 506] width 175 height 43
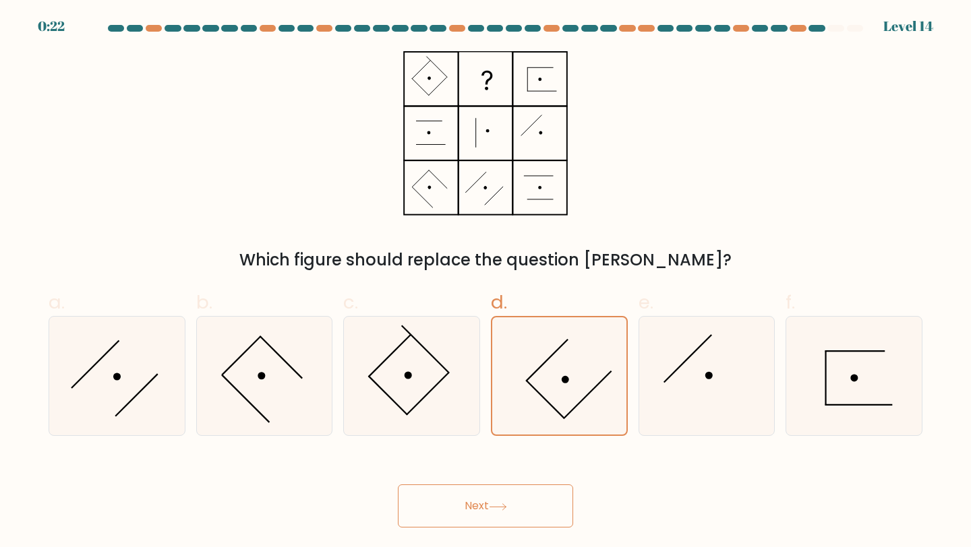
click at [497, 500] on button "Next" at bounding box center [485, 506] width 175 height 43
click at [592, 349] on icon at bounding box center [559, 376] width 118 height 118
click at [486, 282] on input "d." at bounding box center [485, 278] width 1 height 9
click at [474, 510] on button "Next" at bounding box center [485, 506] width 175 height 43
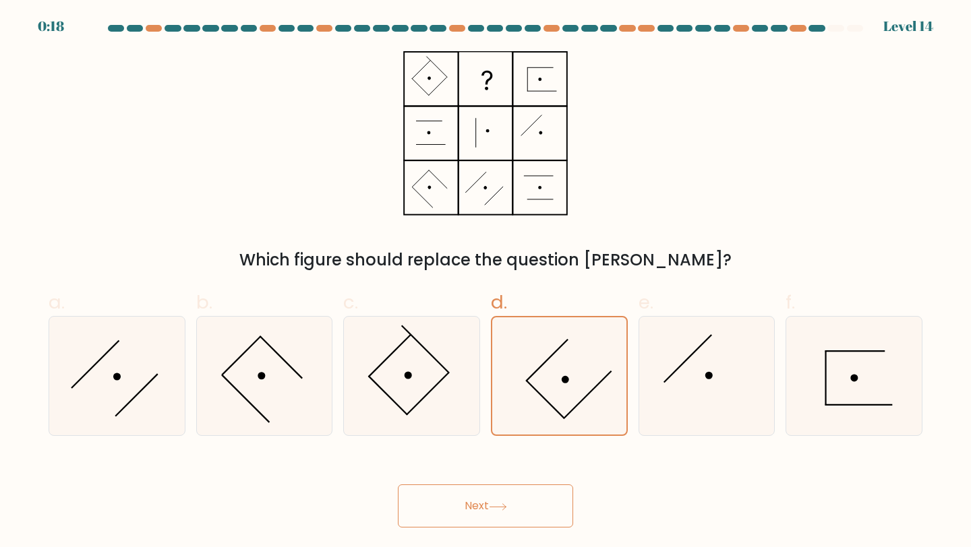
click at [474, 510] on button "Next" at bounding box center [485, 506] width 175 height 43
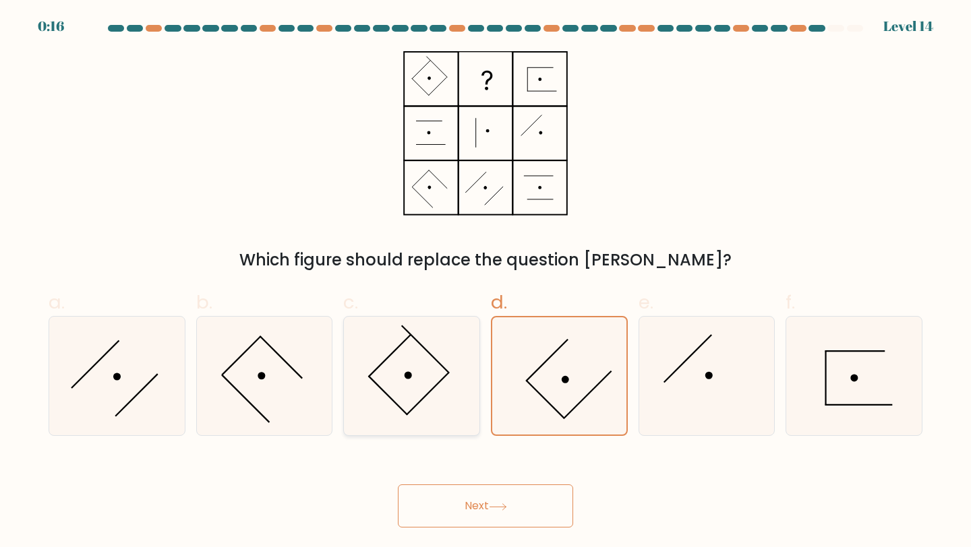
click at [455, 364] on icon at bounding box center [411, 376] width 119 height 119
click at [485, 282] on input "c." at bounding box center [485, 278] width 1 height 9
radio input "true"
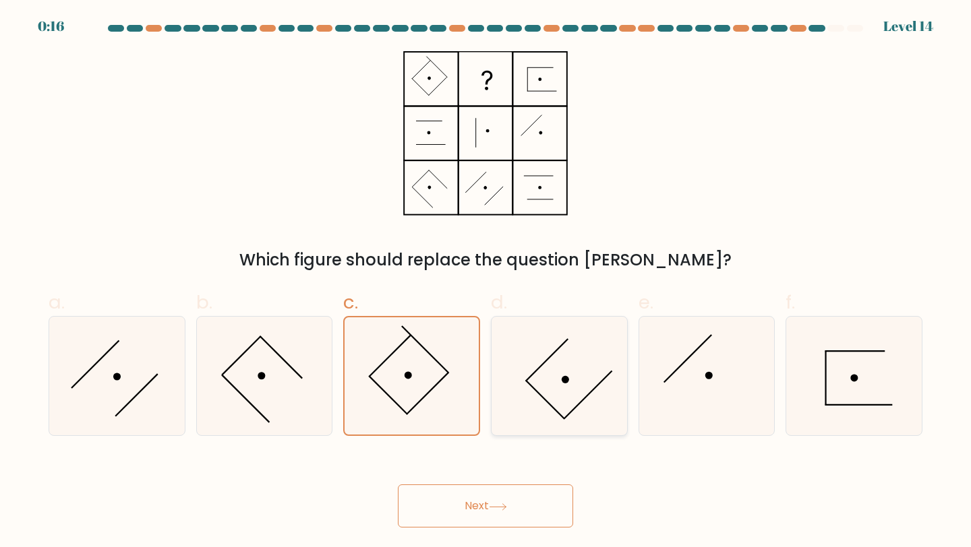
click at [539, 371] on icon at bounding box center [558, 376] width 119 height 119
click at [486, 282] on input "d." at bounding box center [485, 278] width 1 height 9
radio input "true"
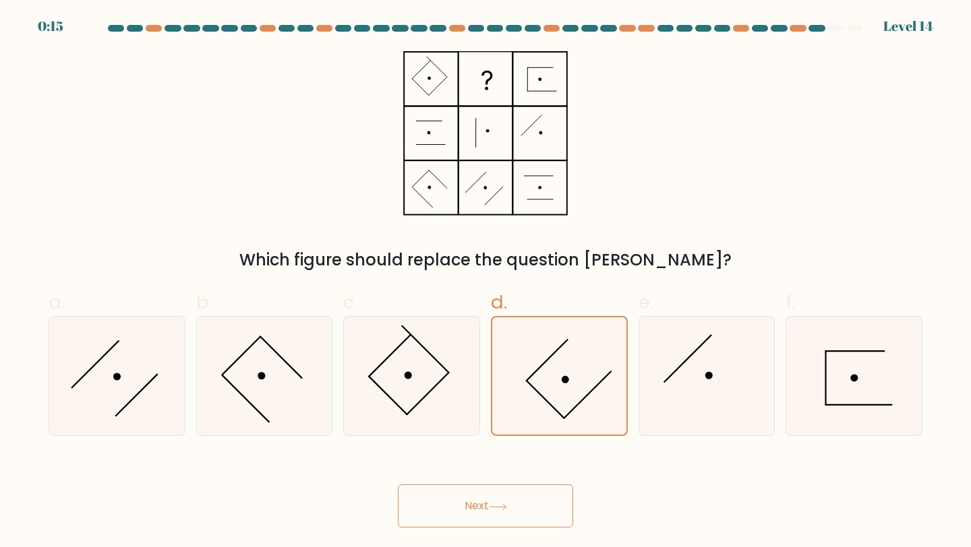
click at [479, 514] on button "Next" at bounding box center [485, 506] width 175 height 43
click at [483, 471] on div "Next" at bounding box center [485, 489] width 890 height 75
click at [481, 518] on button "Next" at bounding box center [485, 506] width 175 height 43
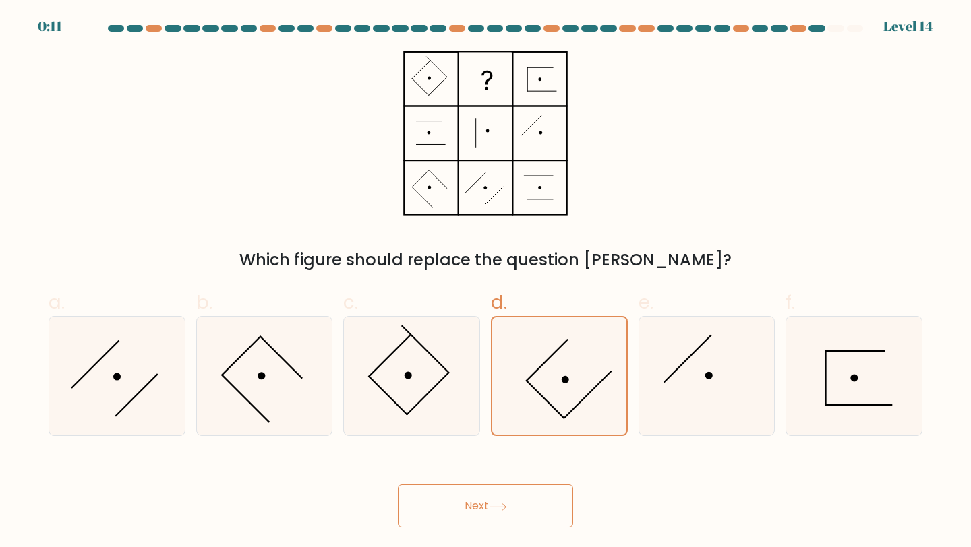
click at [481, 518] on button "Next" at bounding box center [485, 506] width 175 height 43
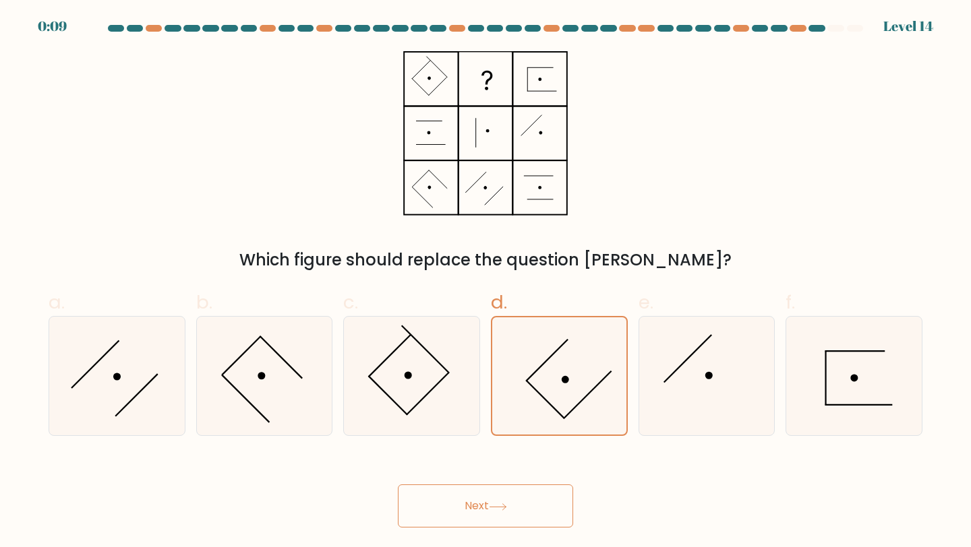
click at [481, 518] on button "Next" at bounding box center [485, 506] width 175 height 43
click at [255, 367] on icon at bounding box center [264, 376] width 119 height 119
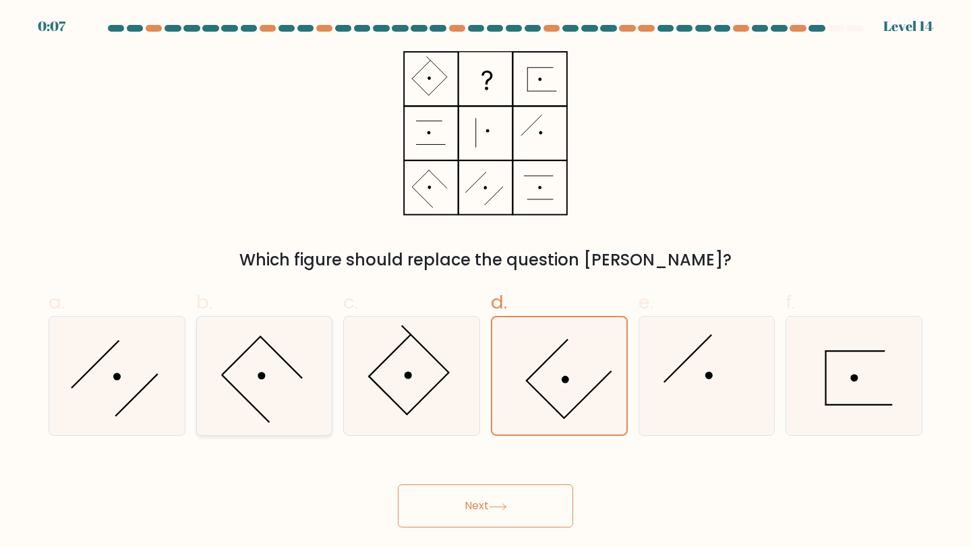
click at [485, 282] on input "b." at bounding box center [485, 278] width 1 height 9
radio input "true"
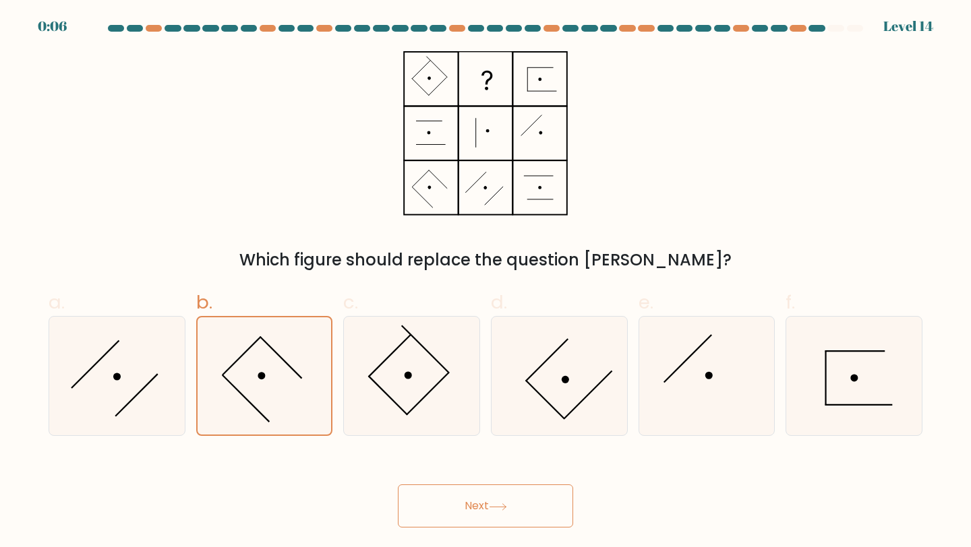
click at [464, 519] on button "Next" at bounding box center [485, 506] width 175 height 43
click at [412, 489] on button "Next" at bounding box center [485, 506] width 175 height 43
click at [412, 488] on button "Next" at bounding box center [485, 506] width 175 height 43
click at [406, 488] on button "Next" at bounding box center [485, 506] width 175 height 43
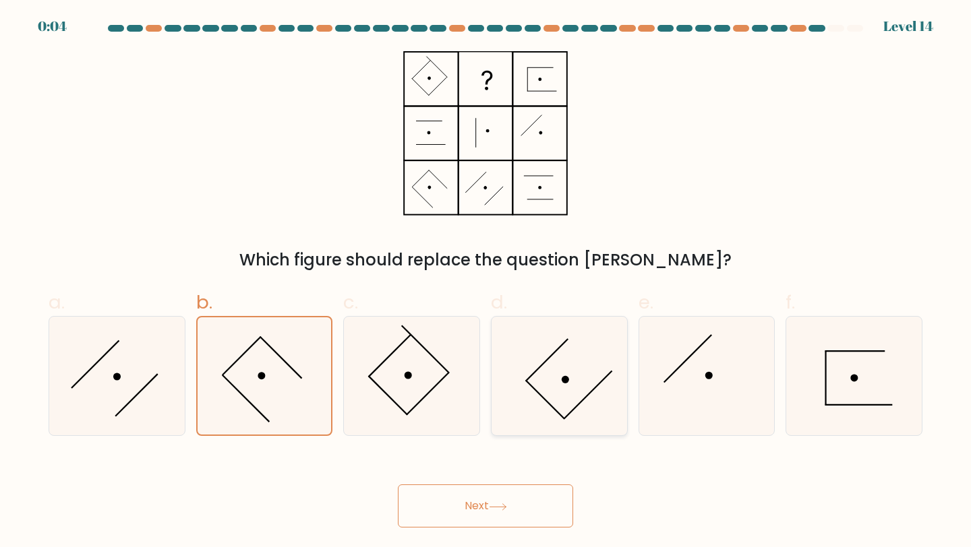
click at [601, 380] on icon at bounding box center [558, 376] width 119 height 119
click at [486, 282] on input "d." at bounding box center [485, 278] width 1 height 9
radio input "true"
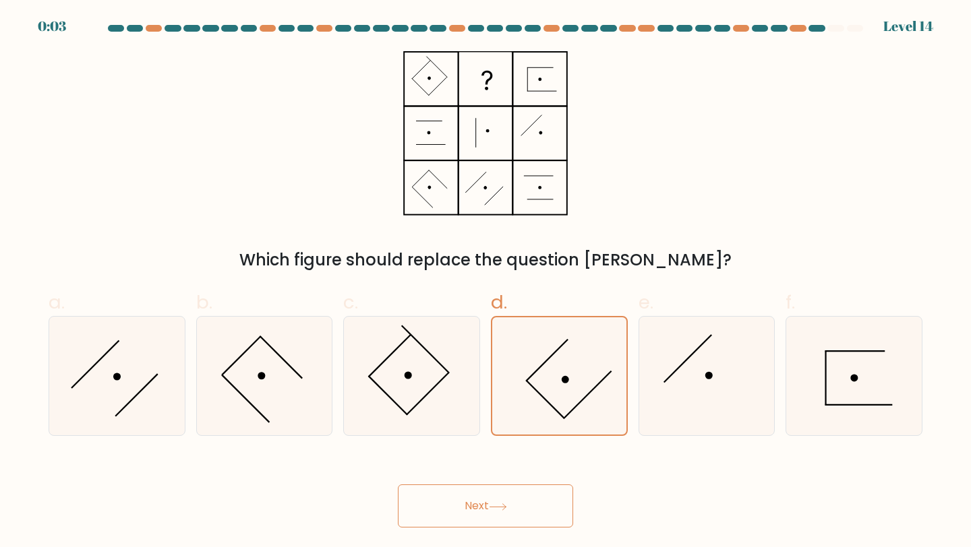
click at [527, 512] on button "Next" at bounding box center [485, 506] width 175 height 43
click at [398, 485] on button "Next" at bounding box center [485, 506] width 175 height 43
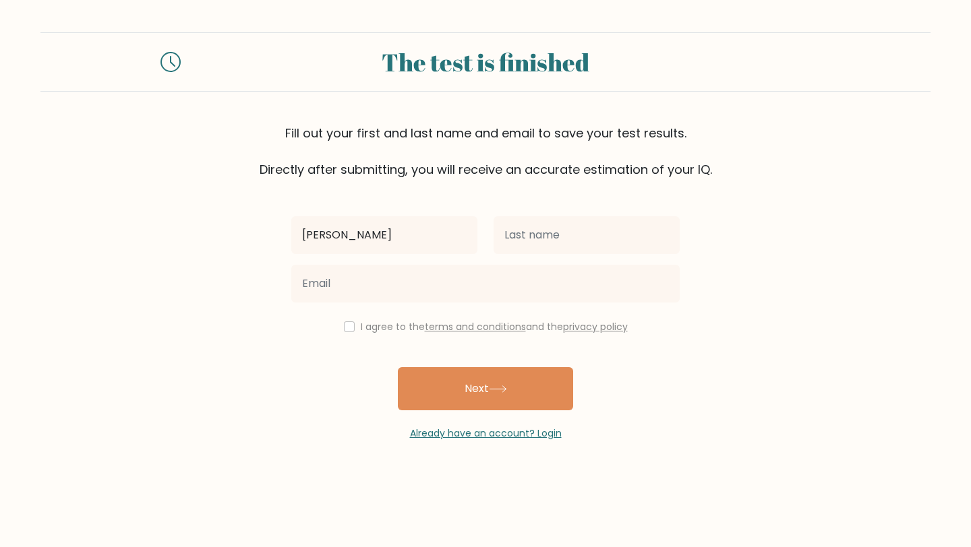
type input "[PERSON_NAME]"
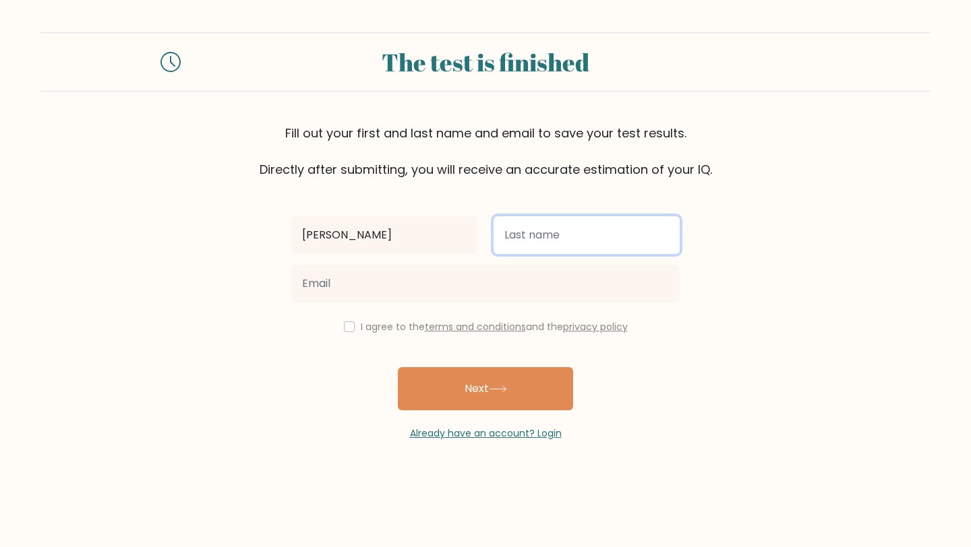
click at [555, 237] on input "text" at bounding box center [586, 235] width 186 height 38
type input "Turqueza"
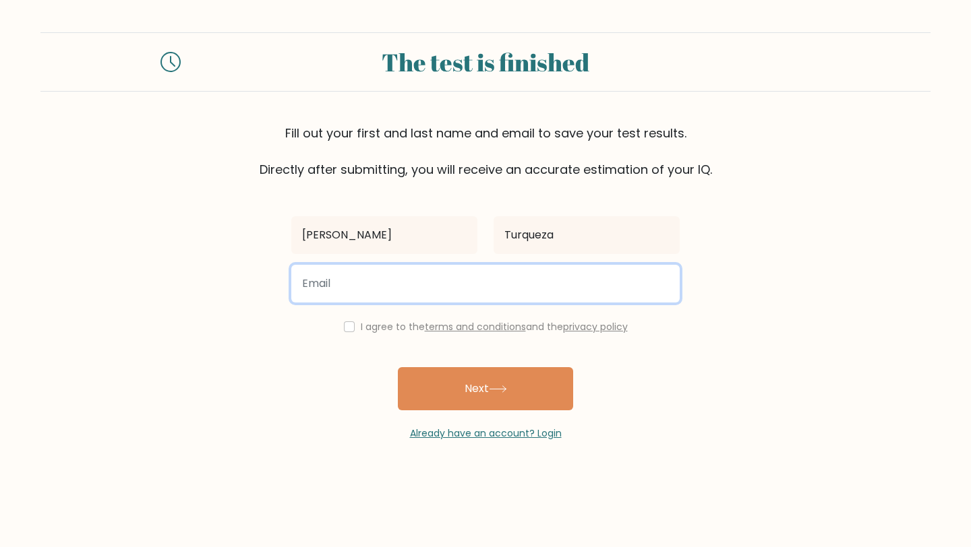
click at [400, 286] on input "email" at bounding box center [485, 284] width 388 height 38
type input "turqueza.armando08@gmail.com"
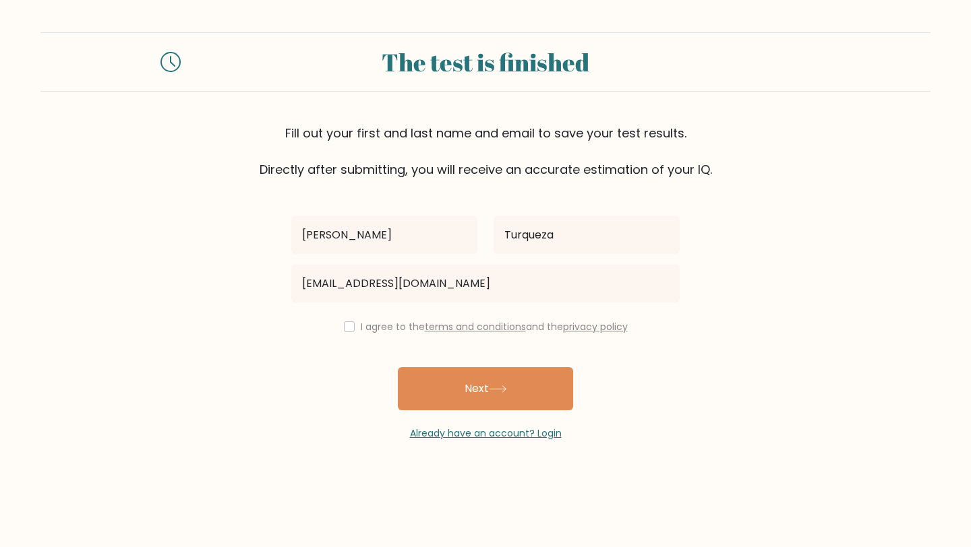
click at [361, 326] on label "I agree to the terms and conditions and the privacy policy" at bounding box center [494, 326] width 267 height 13
click at [344, 326] on input "checkbox" at bounding box center [349, 326] width 11 height 11
checkbox input "true"
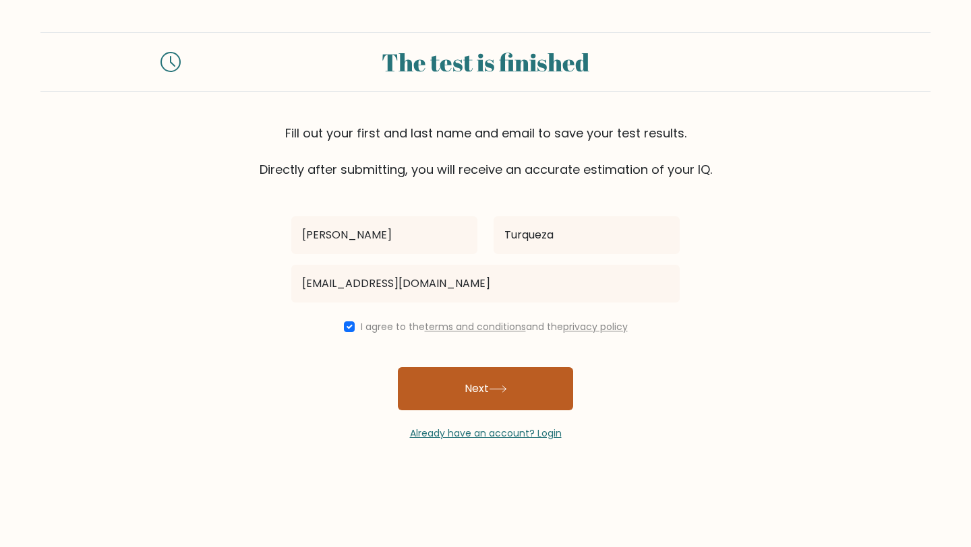
click at [486, 390] on button "Next" at bounding box center [485, 388] width 175 height 43
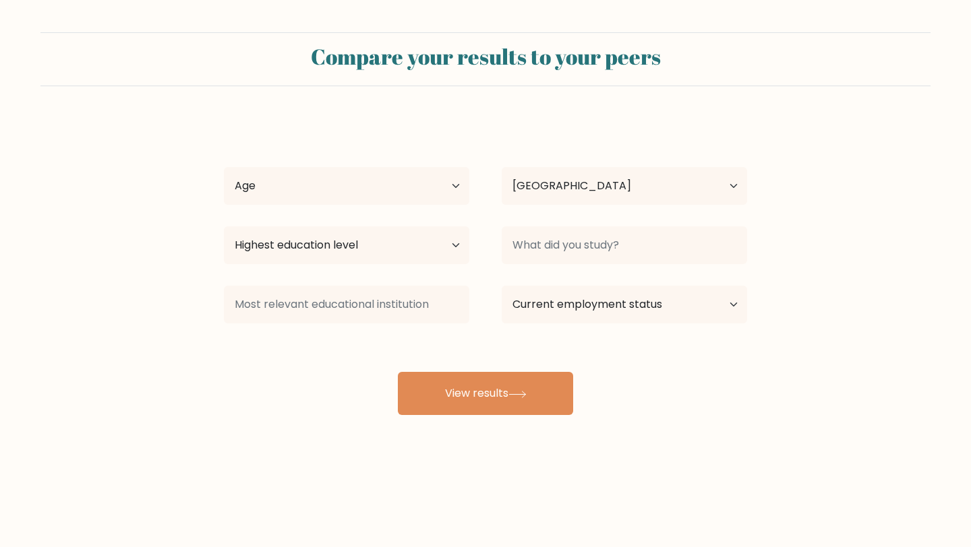
select select "PH"
click at [371, 241] on select "Highest education level No schooling Primary Lower Secondary Upper Secondary Oc…" at bounding box center [346, 245] width 245 height 38
select select "upper_secondary"
click at [224, 226] on select "Highest education level No schooling Primary Lower Secondary Upper Secondary Oc…" at bounding box center [346, 245] width 245 height 38
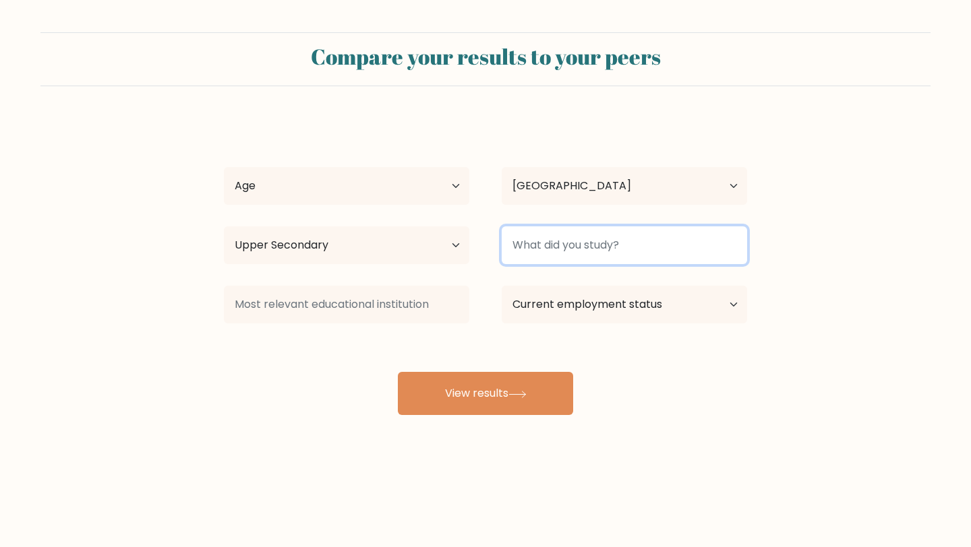
click at [546, 245] on input at bounding box center [623, 245] width 245 height 38
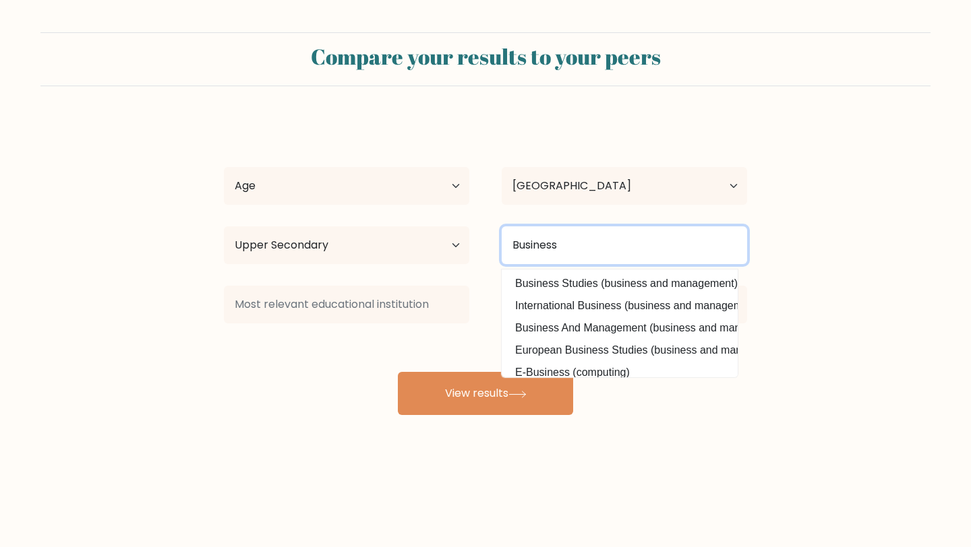
click at [572, 239] on input "Business" at bounding box center [623, 245] width 245 height 38
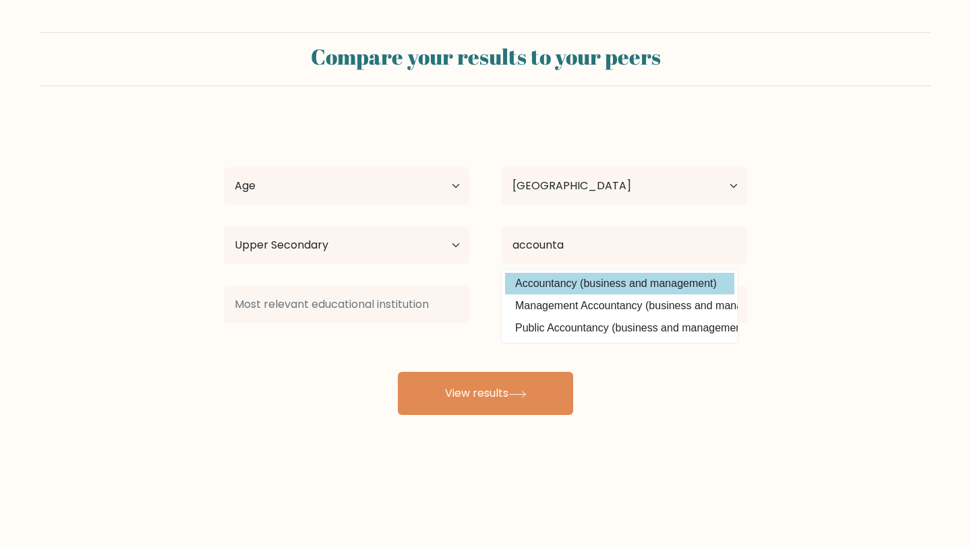
click at [588, 275] on div "Armando Turqueza Age Under 18 years old 18-24 years old 25-34 years old 35-44 y…" at bounding box center [485, 267] width 539 height 297
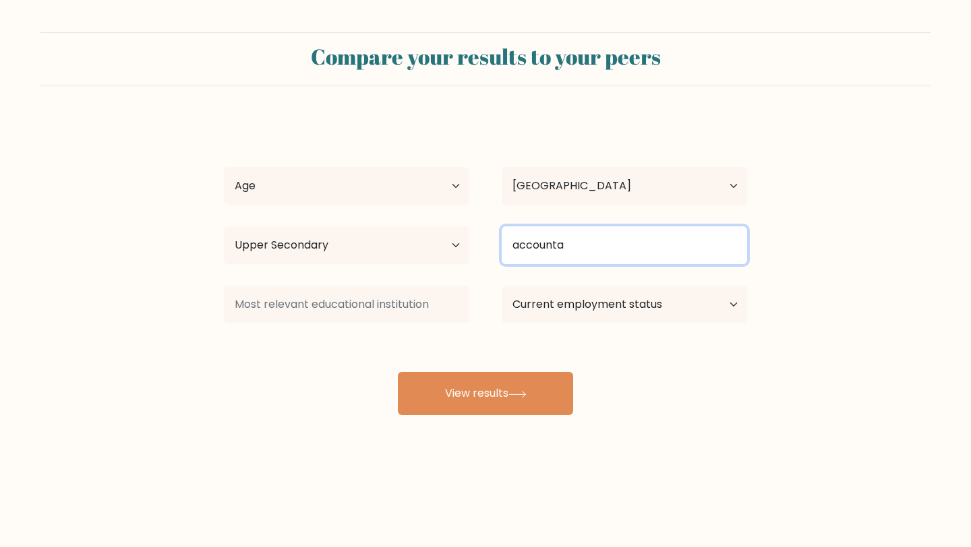
click at [568, 250] on input "accounta" at bounding box center [623, 245] width 245 height 38
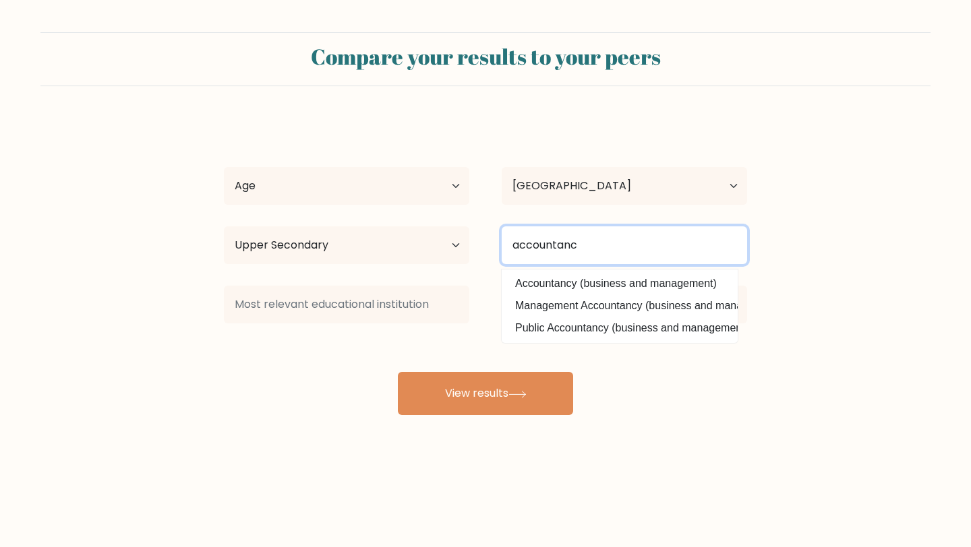
click at [549, 247] on input "accountanc" at bounding box center [623, 245] width 245 height 38
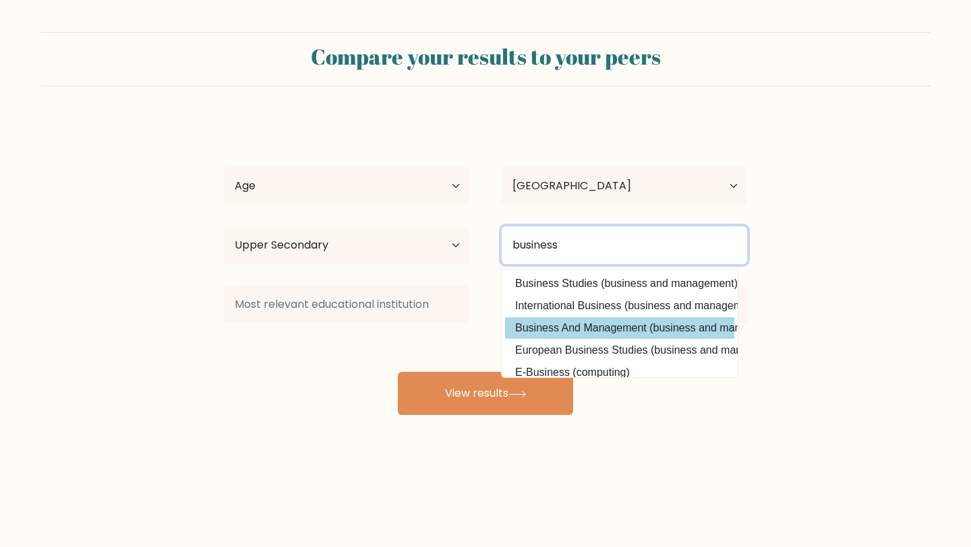
type input "business"
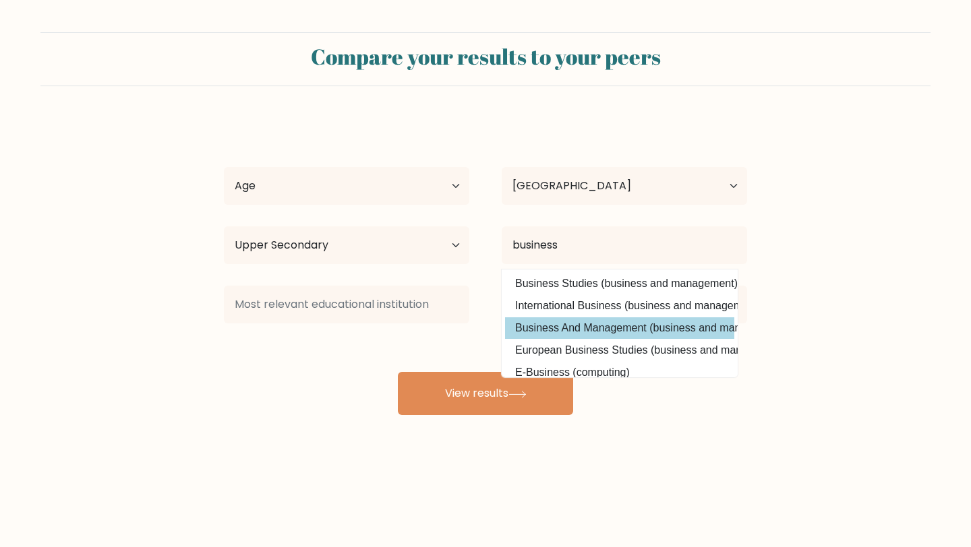
click at [546, 320] on div "Armando Turqueza Age Under 18 years old 18-24 years old 25-34 years old 35-44 y…" at bounding box center [485, 267] width 539 height 297
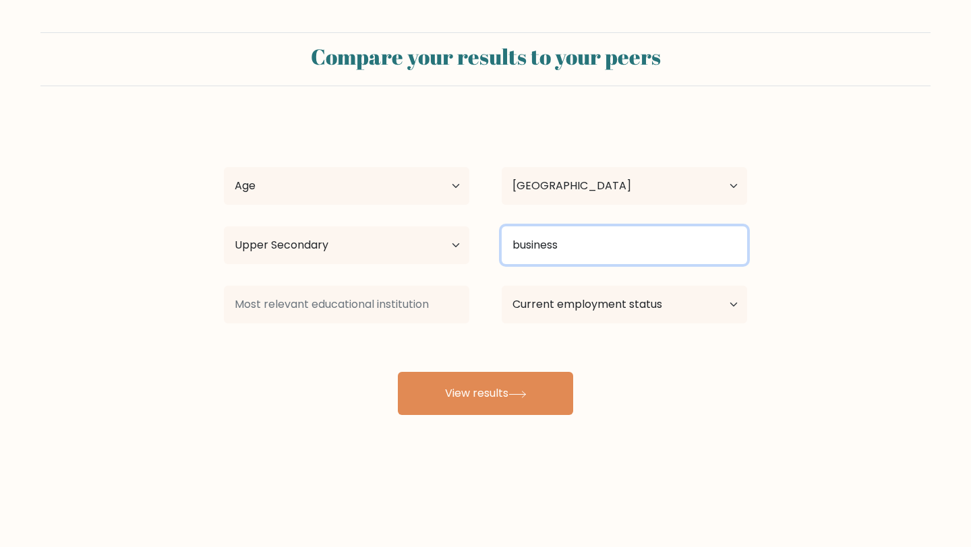
click at [615, 236] on input "business" at bounding box center [623, 245] width 245 height 38
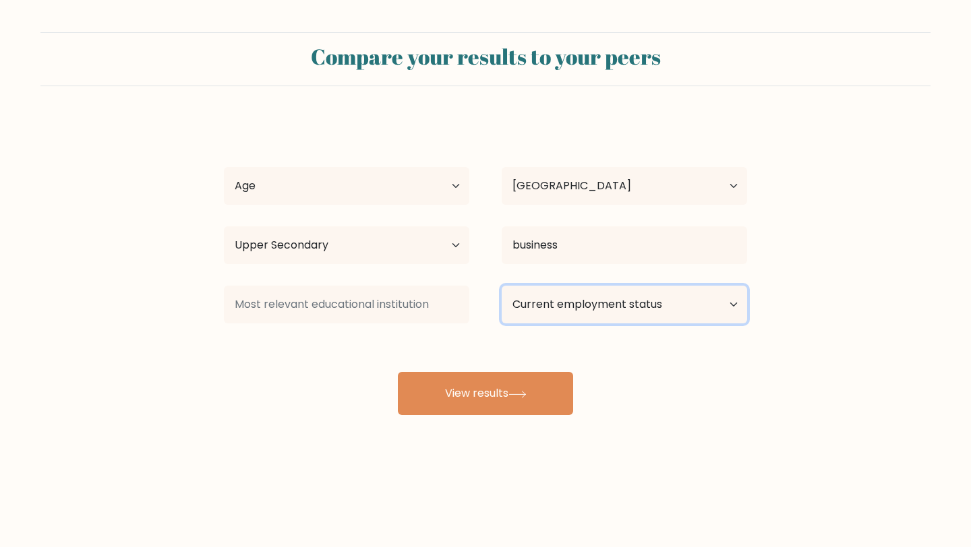
click at [569, 308] on select "Current employment status Employed Student Retired Other / prefer not to answer" at bounding box center [623, 305] width 245 height 38
select select "other"
click at [501, 286] on select "Current employment status Employed Student Retired Other / prefer not to answer" at bounding box center [623, 305] width 245 height 38
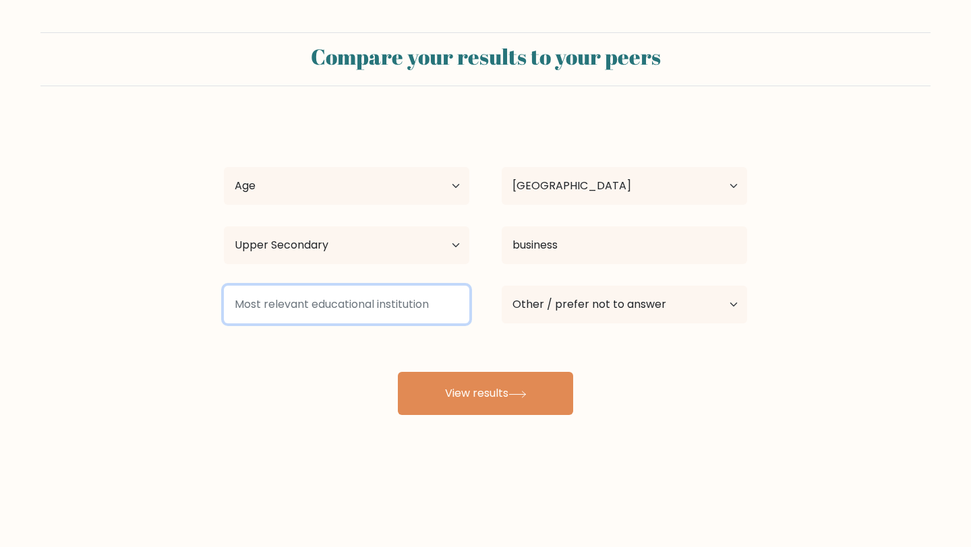
click at [383, 307] on input at bounding box center [346, 305] width 245 height 38
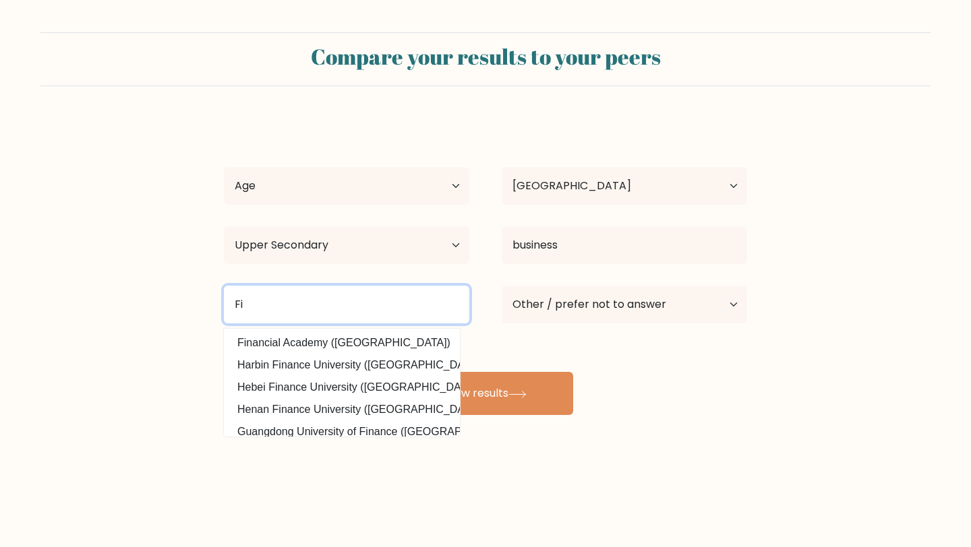
type input "F"
type input "business ad"
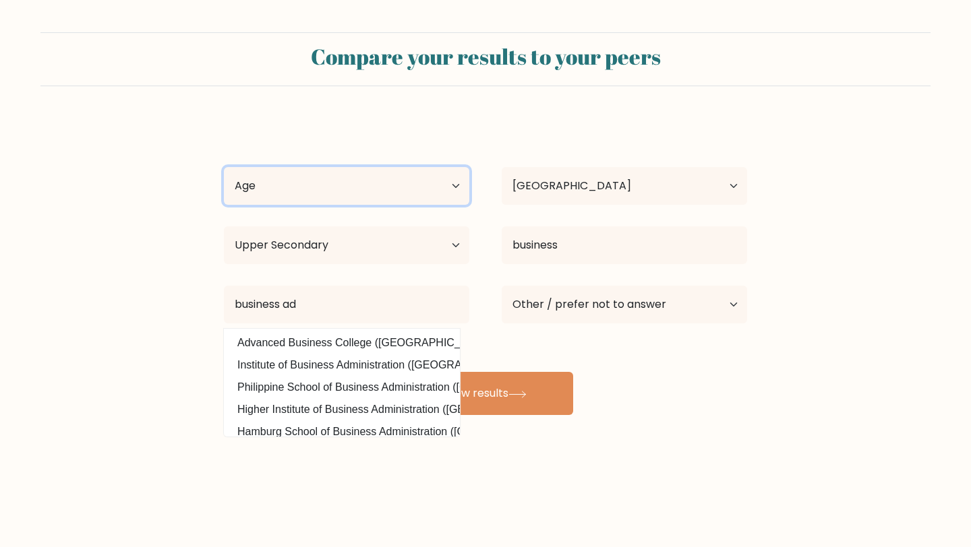
click at [404, 187] on select "Age Under 18 years old 18-24 years old 25-34 years old 35-44 years old 45-54 ye…" at bounding box center [346, 186] width 245 height 38
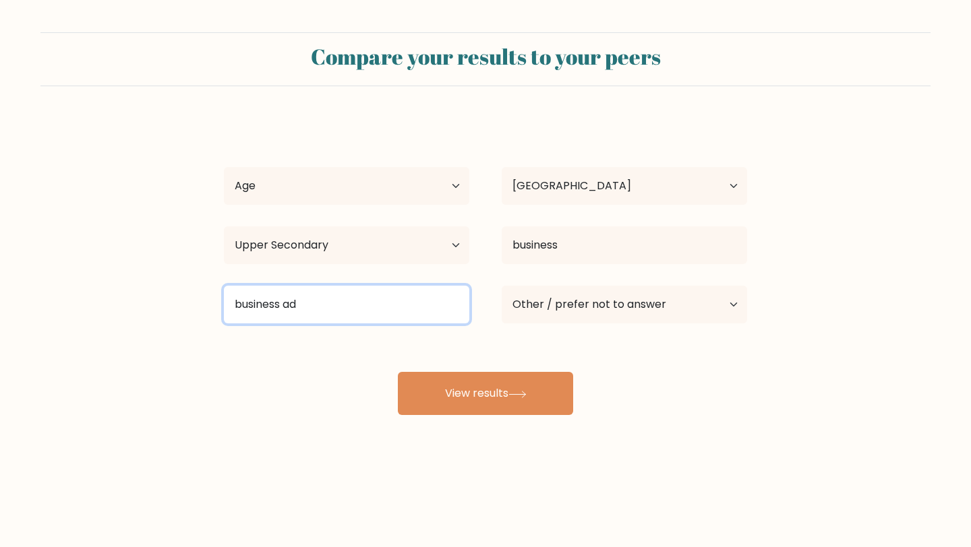
click at [318, 315] on input "business ad" at bounding box center [346, 305] width 245 height 38
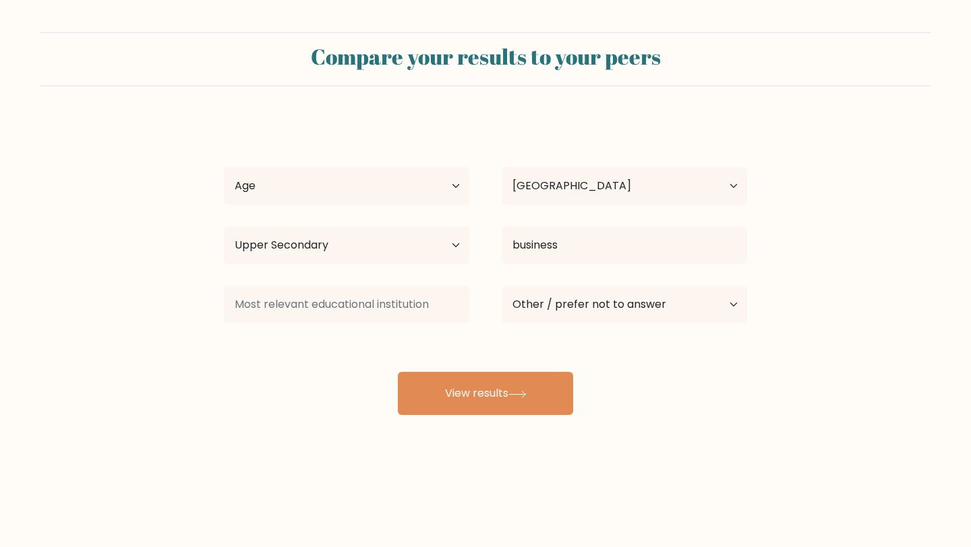
click at [283, 378] on div "Armando Turqueza Age Under 18 years old 18-24 years old 25-34 years old 35-44 y…" at bounding box center [485, 267] width 539 height 297
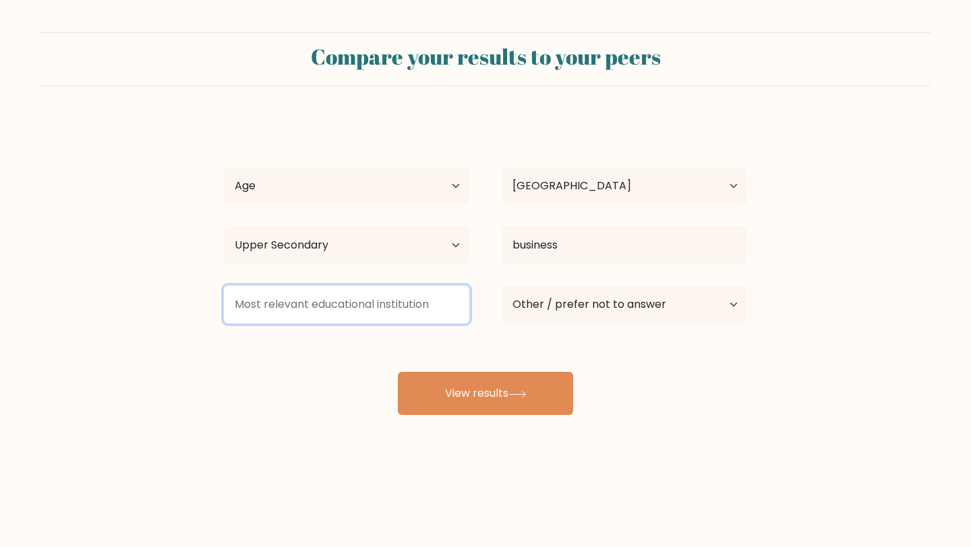
click at [299, 305] on input at bounding box center [346, 305] width 245 height 38
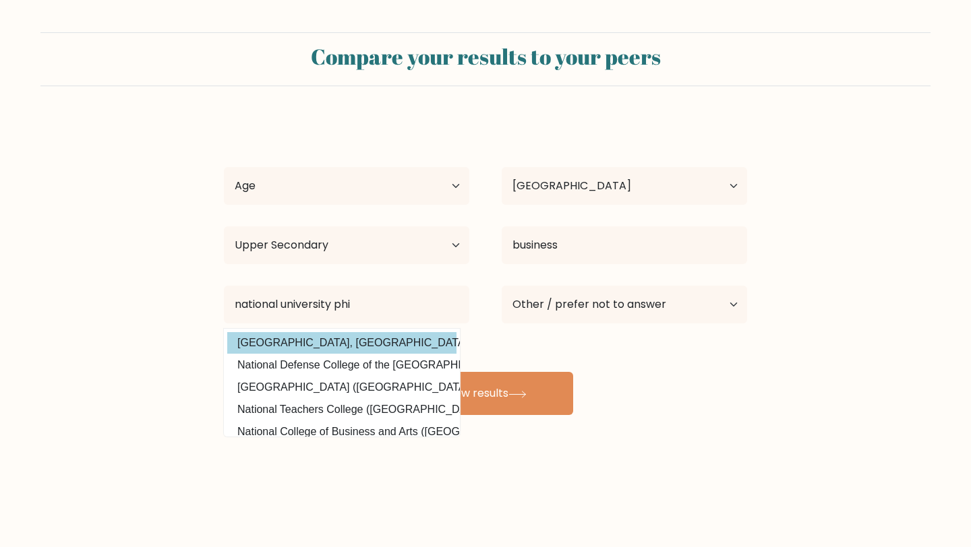
click at [365, 338] on div "Armando Turqueza Age Under 18 years old 18-24 years old 25-34 years old 35-44 y…" at bounding box center [485, 267] width 539 height 297
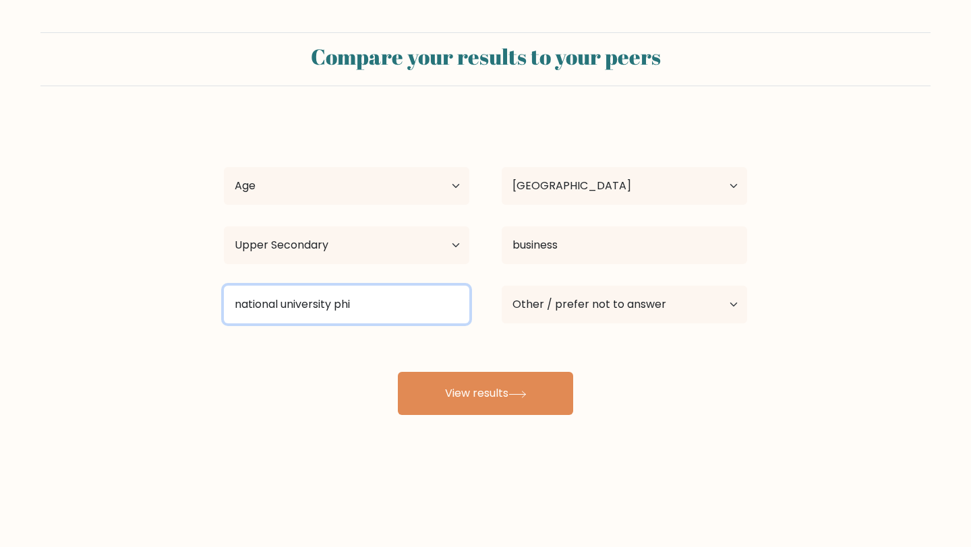
click at [392, 304] on input "national university phi" at bounding box center [346, 305] width 245 height 38
click at [392, 311] on input "national university phi" at bounding box center [346, 305] width 245 height 38
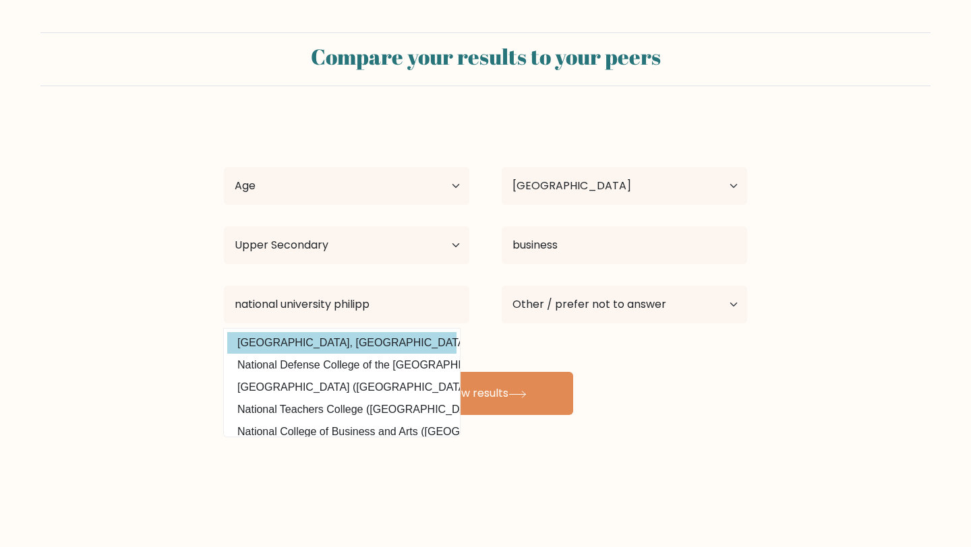
click at [340, 343] on div "Armando Turqueza Age Under 18 years old 18-24 years old 25-34 years old 35-44 y…" at bounding box center [485, 267] width 539 height 297
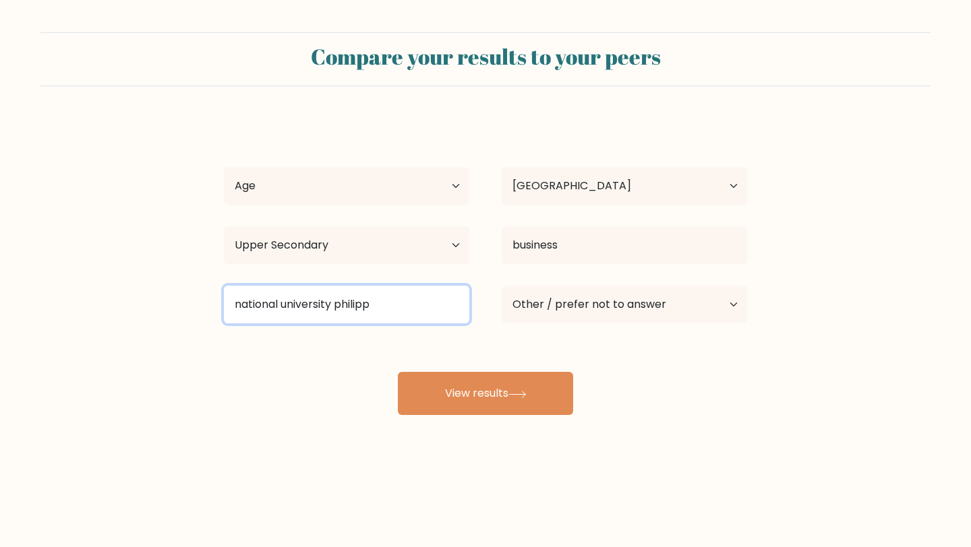
click at [386, 293] on input "national university philipp" at bounding box center [346, 305] width 245 height 38
click at [386, 298] on input "national university philipp" at bounding box center [346, 305] width 245 height 38
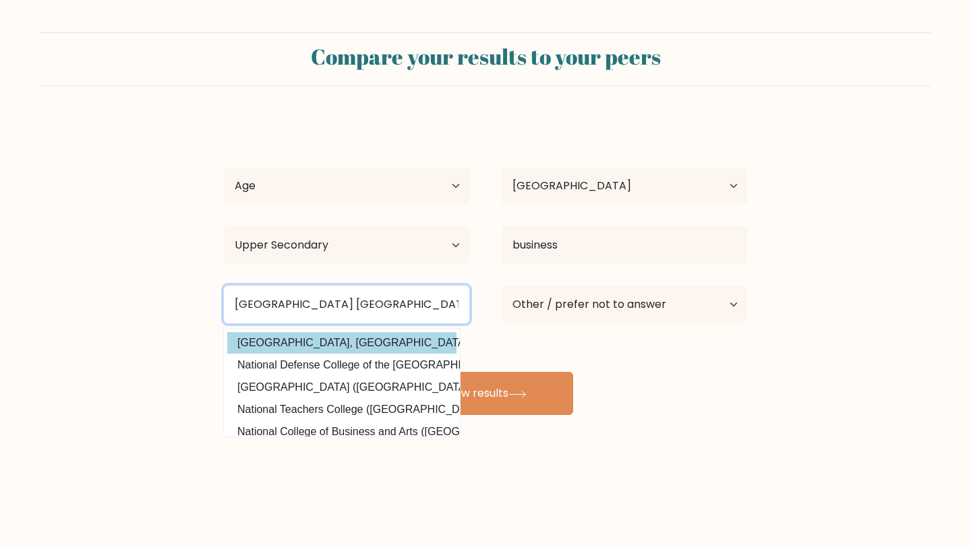
type input "national university philippines"
click at [398, 372] on button "View results" at bounding box center [485, 393] width 175 height 43
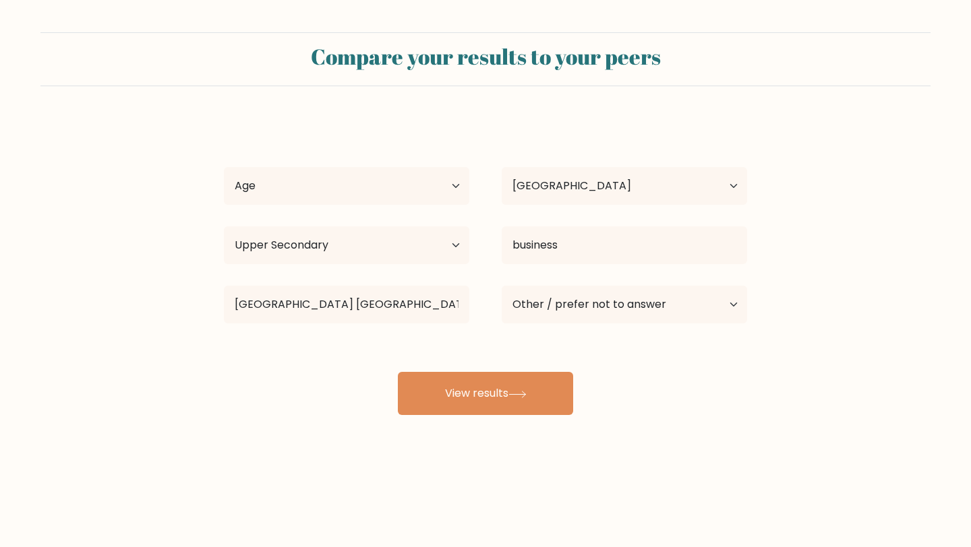
click at [366, 280] on div "national university philippines National University, Philippines (Philippines) …" at bounding box center [347, 304] width 278 height 49
click at [371, 162] on div "Age Under 18 years old 18-24 years old 25-34 years old 35-44 years old 45-54 ye…" at bounding box center [347, 186] width 278 height 49
click at [371, 190] on select "Age Under 18 years old 18-24 years old 25-34 years old 35-44 years old 45-54 ye…" at bounding box center [346, 186] width 245 height 38
select select "18_24"
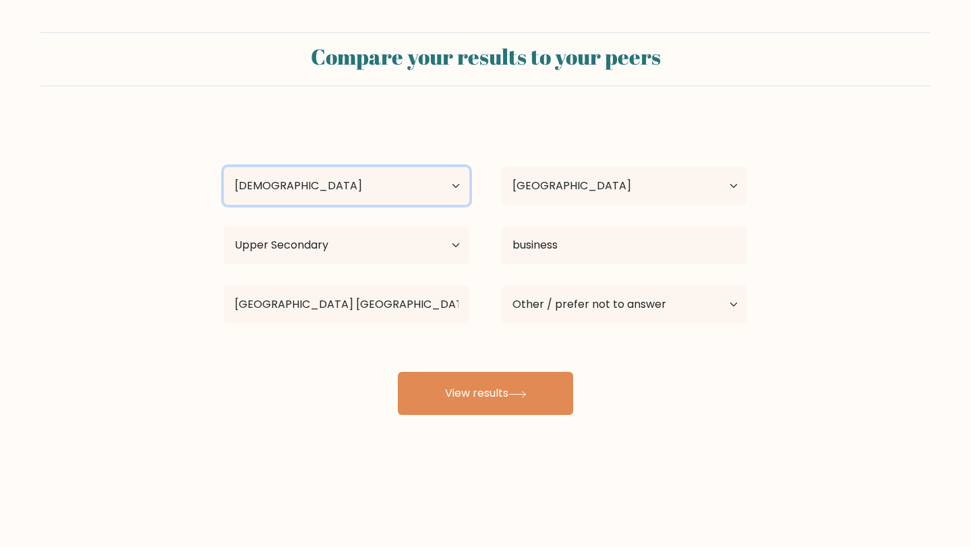
click at [224, 167] on select "Age Under 18 years old 18-24 years old 25-34 years old 35-44 years old 45-54 ye…" at bounding box center [346, 186] width 245 height 38
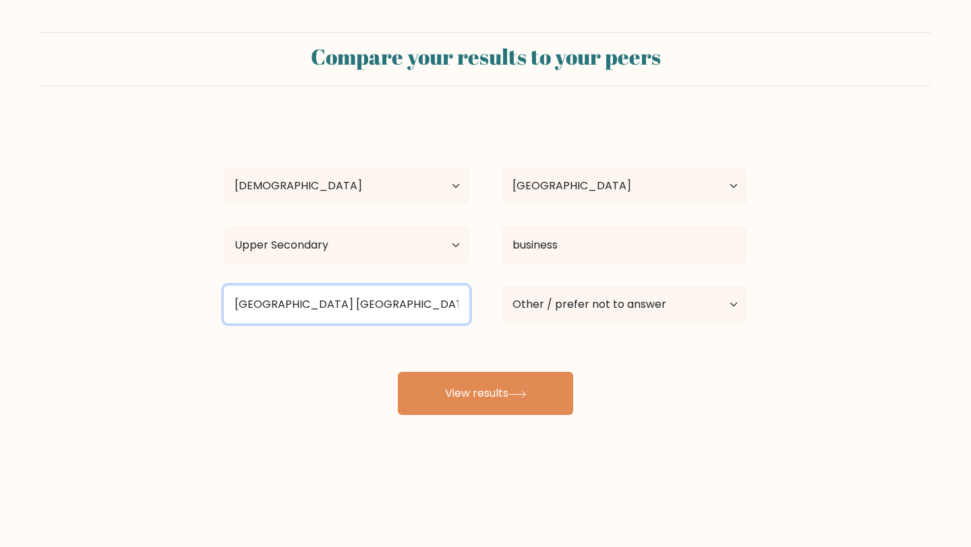
click at [437, 299] on input "national university philippines" at bounding box center [346, 305] width 245 height 38
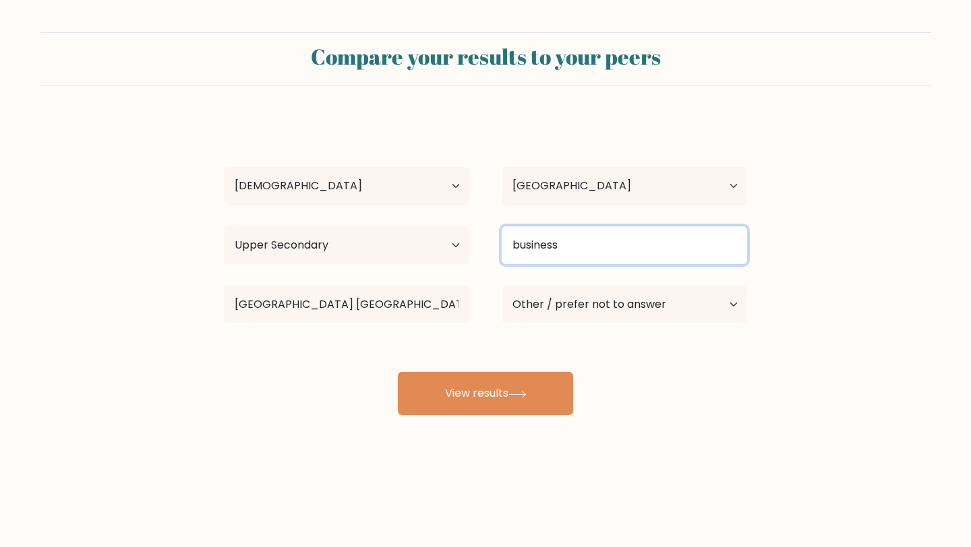
click at [605, 241] on input "business" at bounding box center [623, 245] width 245 height 38
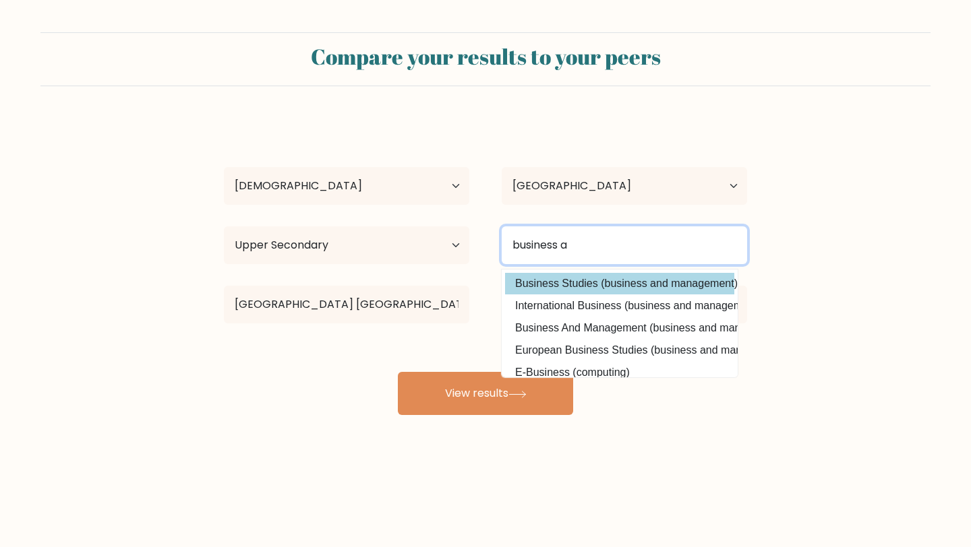
type input "business a"
click at [398, 372] on button "View results" at bounding box center [485, 393] width 175 height 43
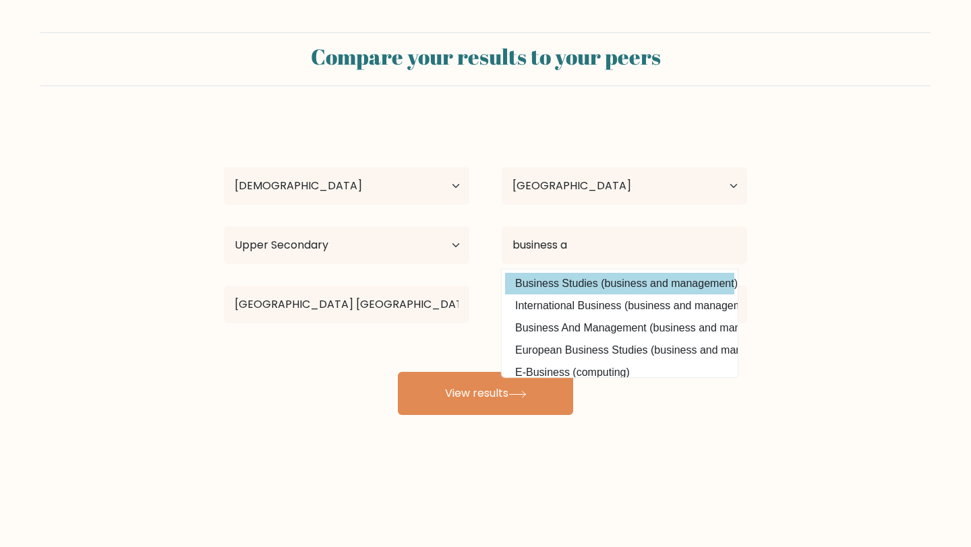
click at [601, 284] on div "Armando Turqueza Age Under 18 years old 18-24 years old 25-34 years old 35-44 y…" at bounding box center [485, 267] width 539 height 297
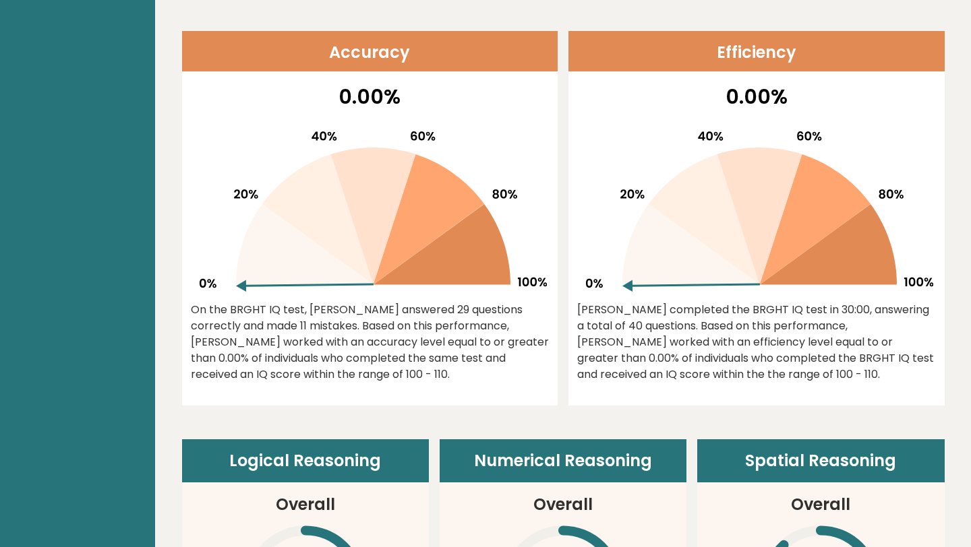
scroll to position [287, 0]
